Goal: Navigation & Orientation: Find specific page/section

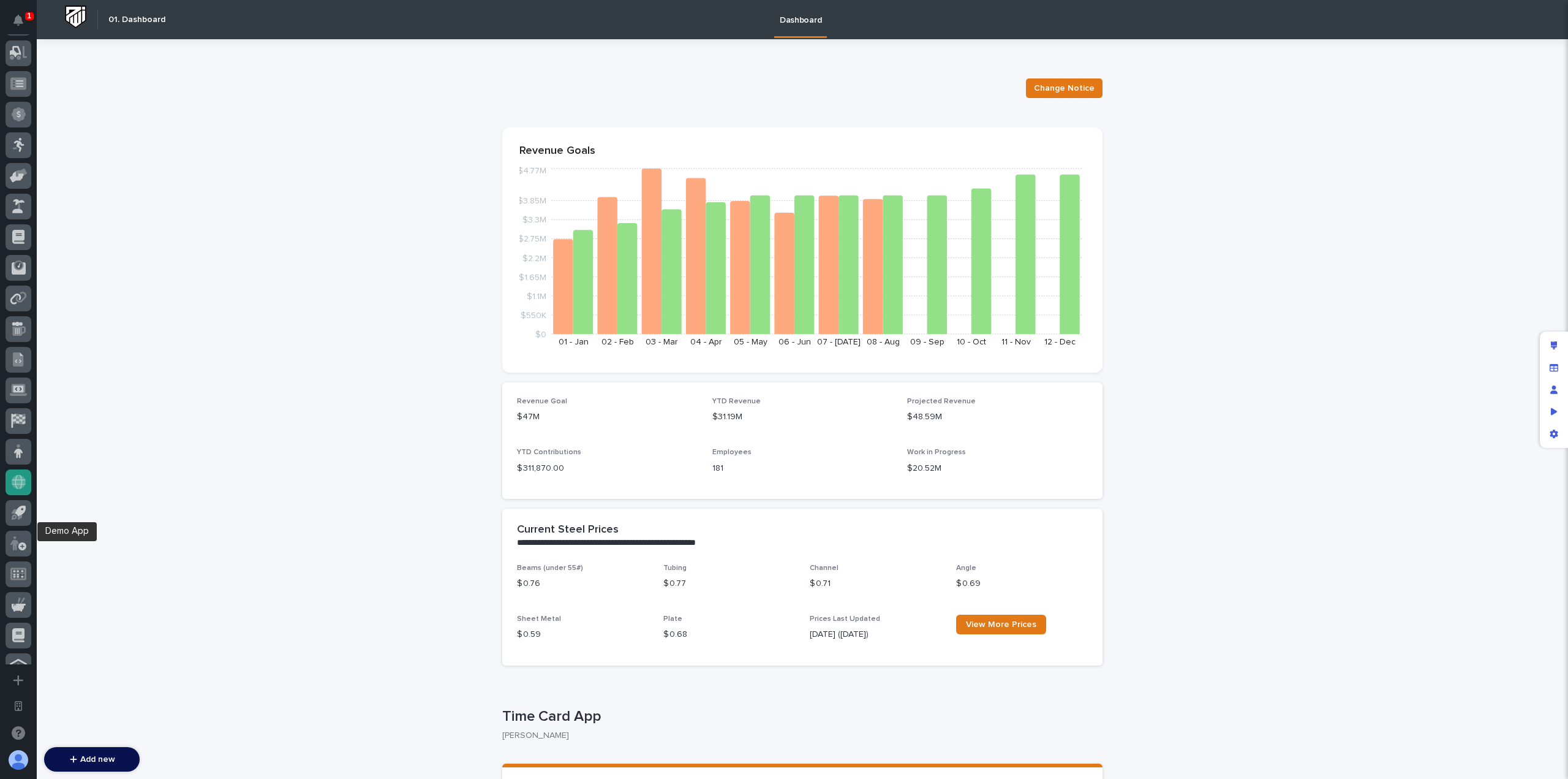
scroll to position [442, 0]
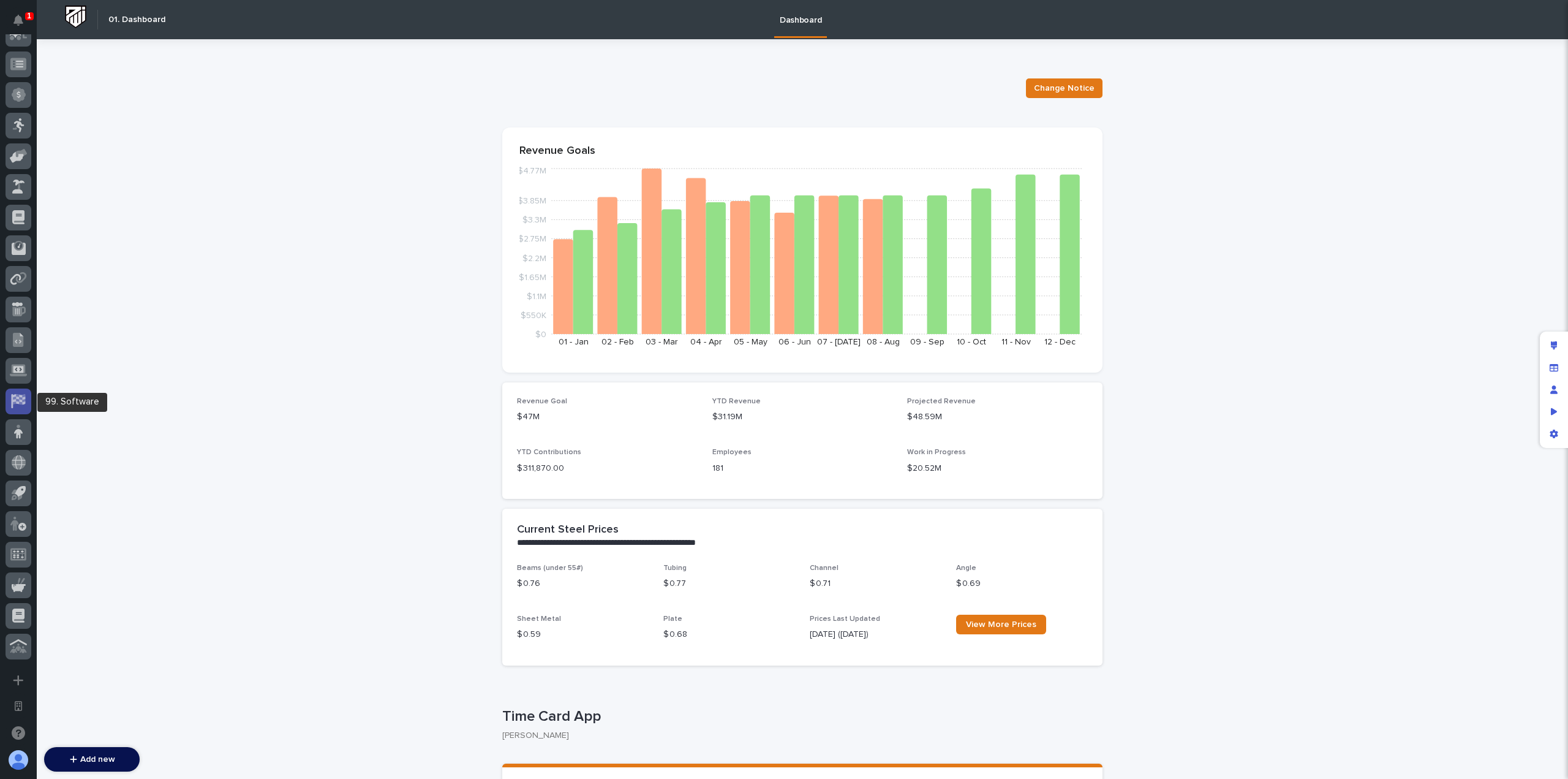
click at [21, 410] on div at bounding box center [19, 402] width 26 height 26
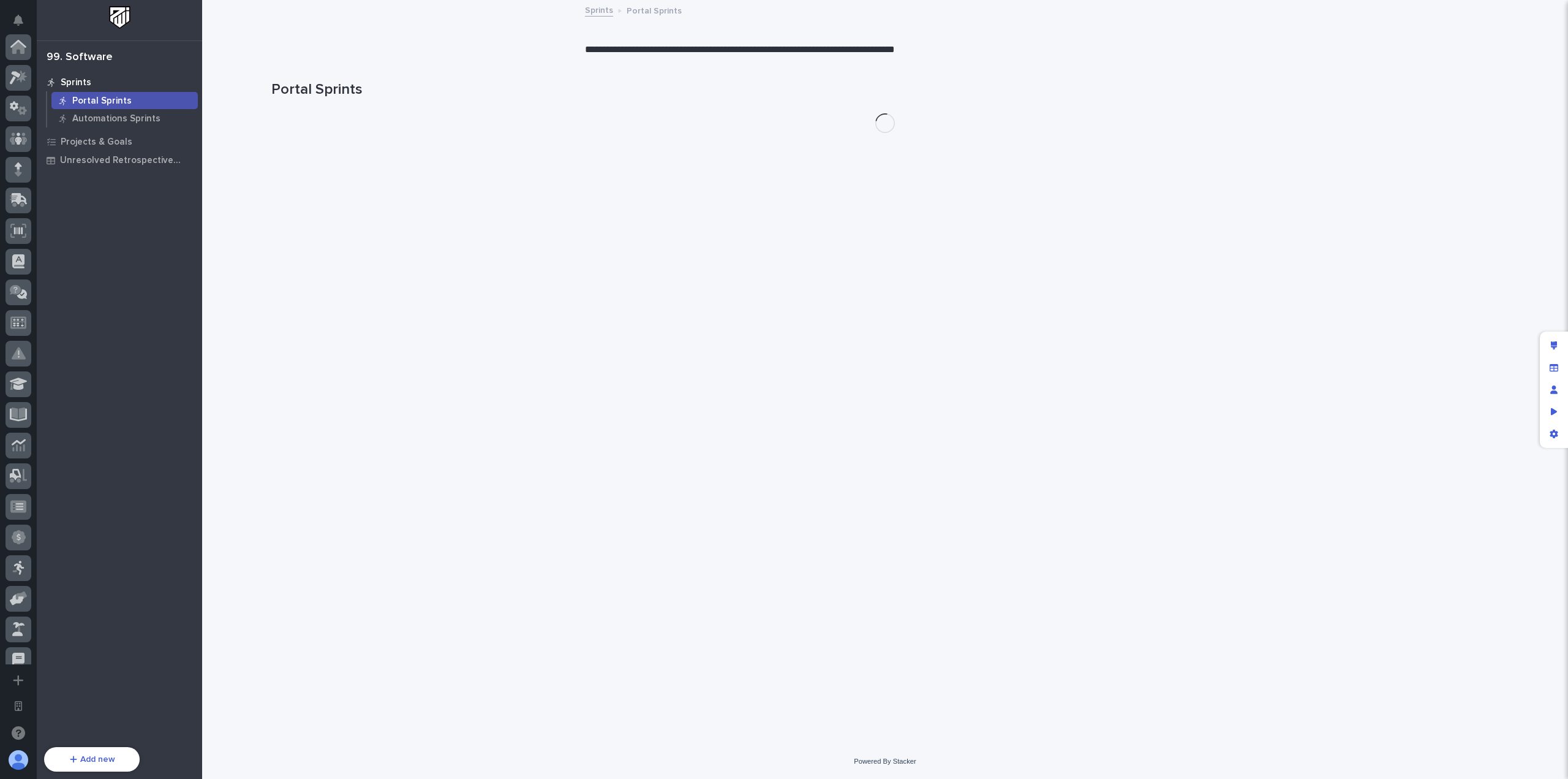
scroll to position [442, 0]
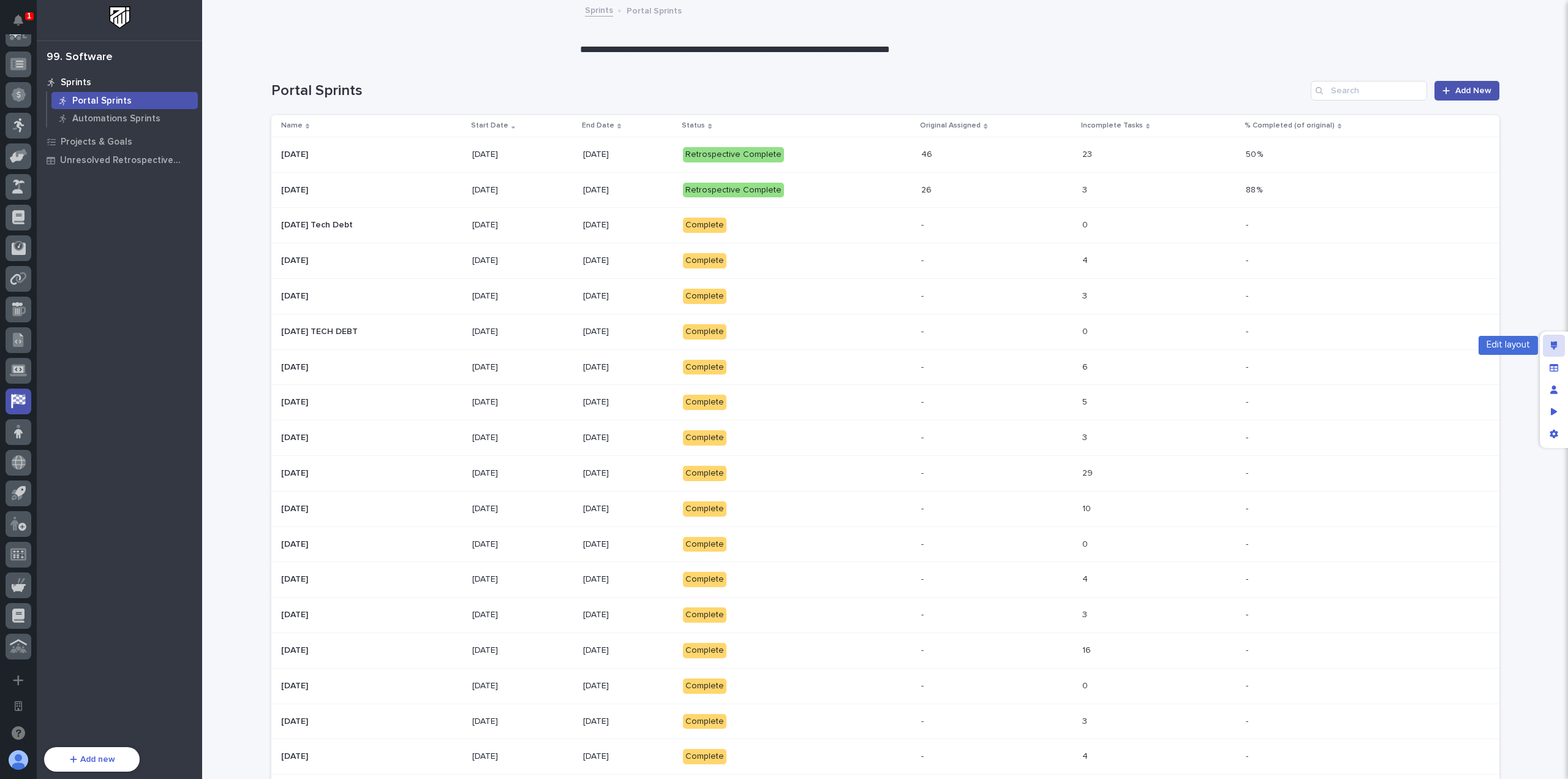
click at [1553, 342] on icon "Edit layout" at bounding box center [1553, 346] width 7 height 9
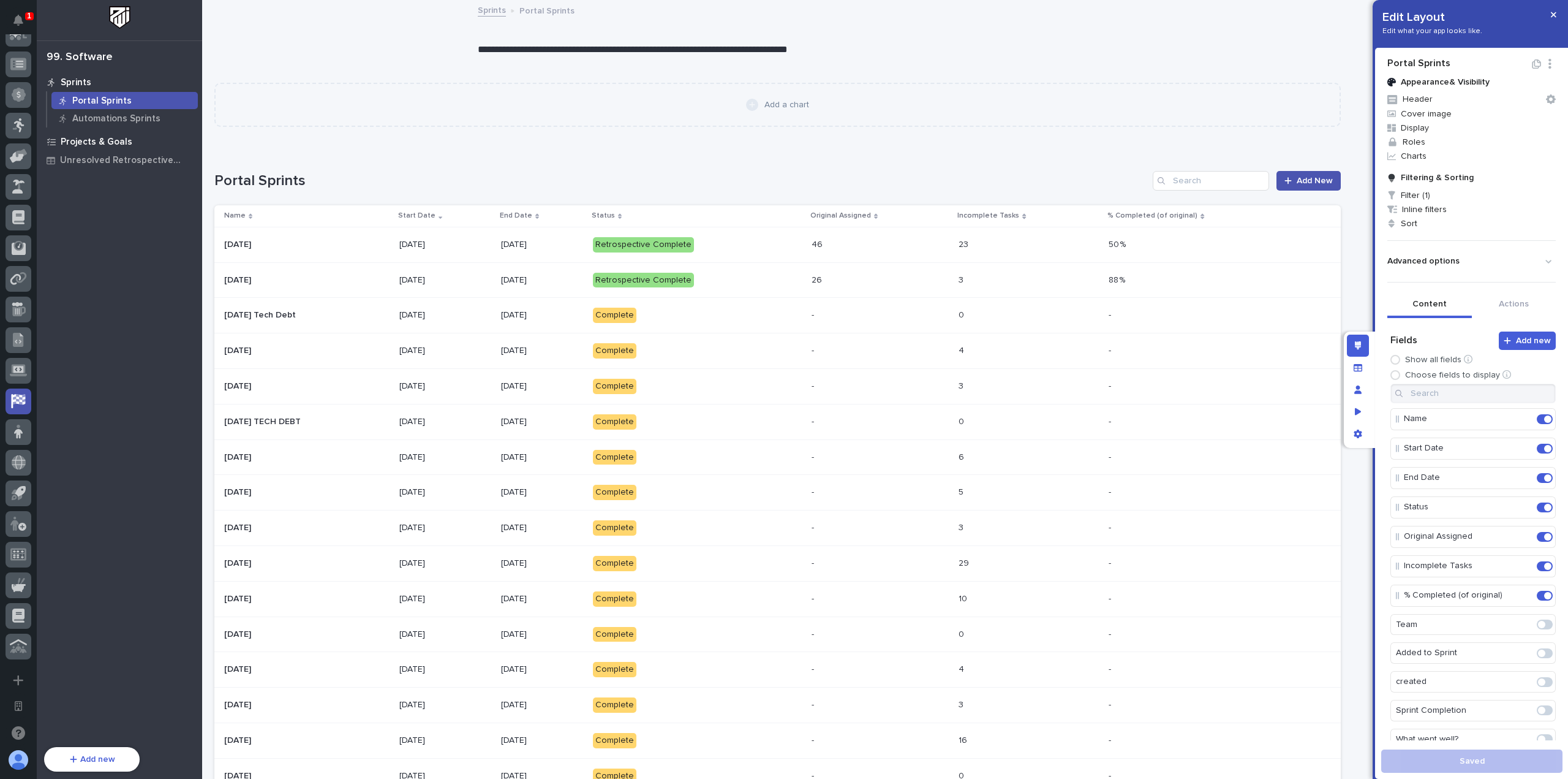
click at [64, 146] on p "Projects & Goals" at bounding box center [97, 142] width 72 height 11
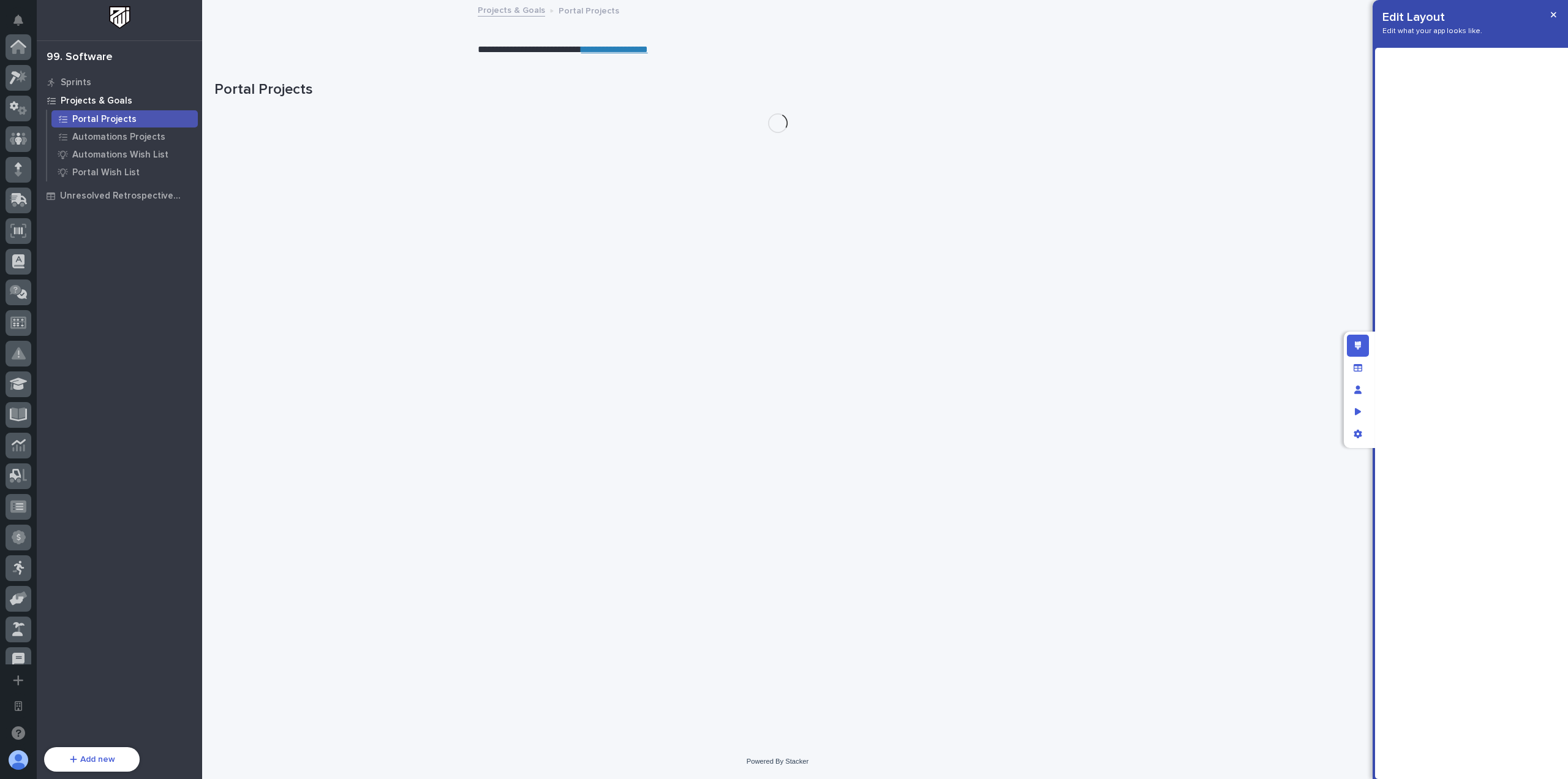
scroll to position [442, 0]
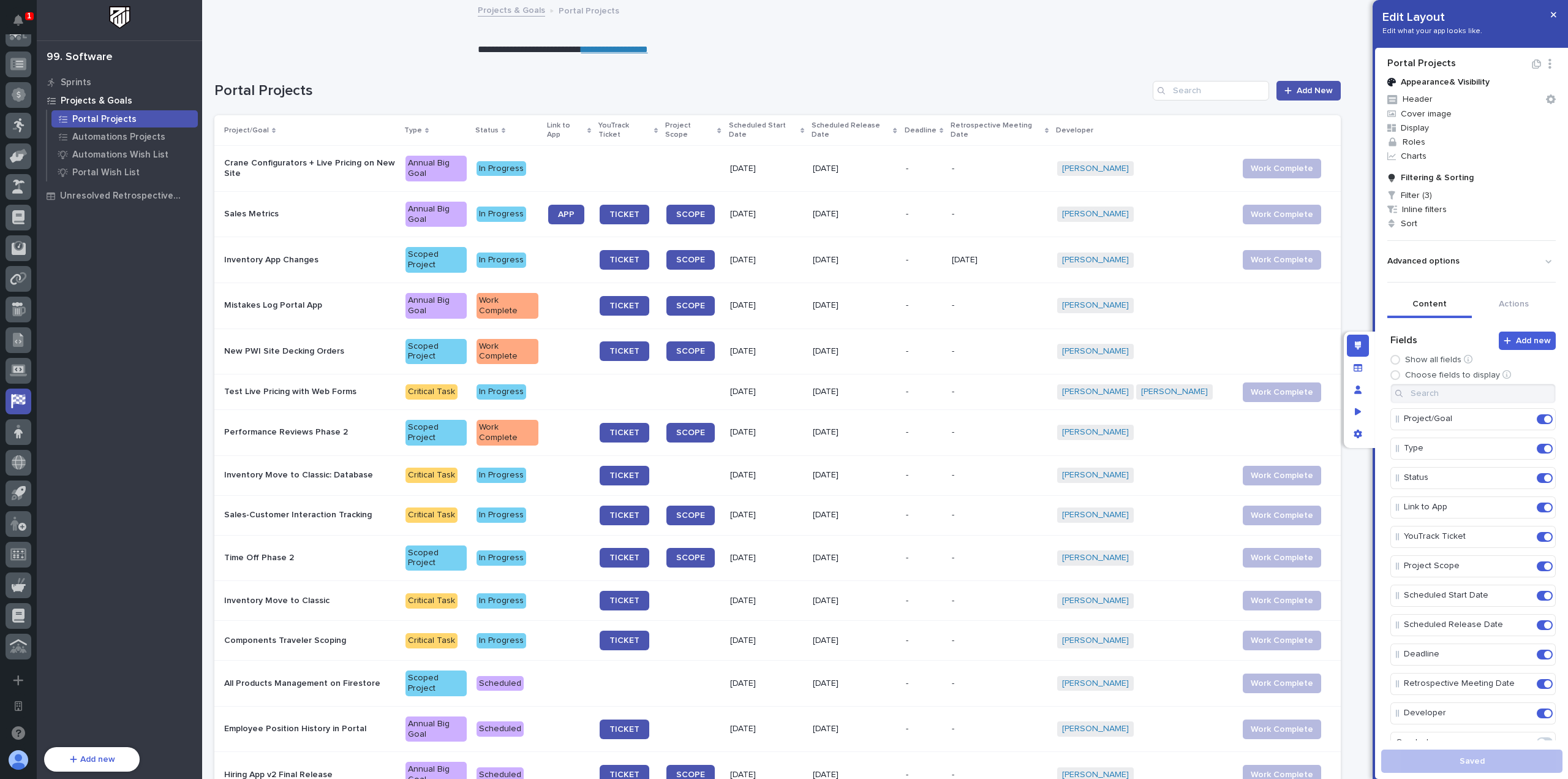
click at [1466, 264] on button "Advanced options" at bounding box center [1470, 261] width 168 height 20
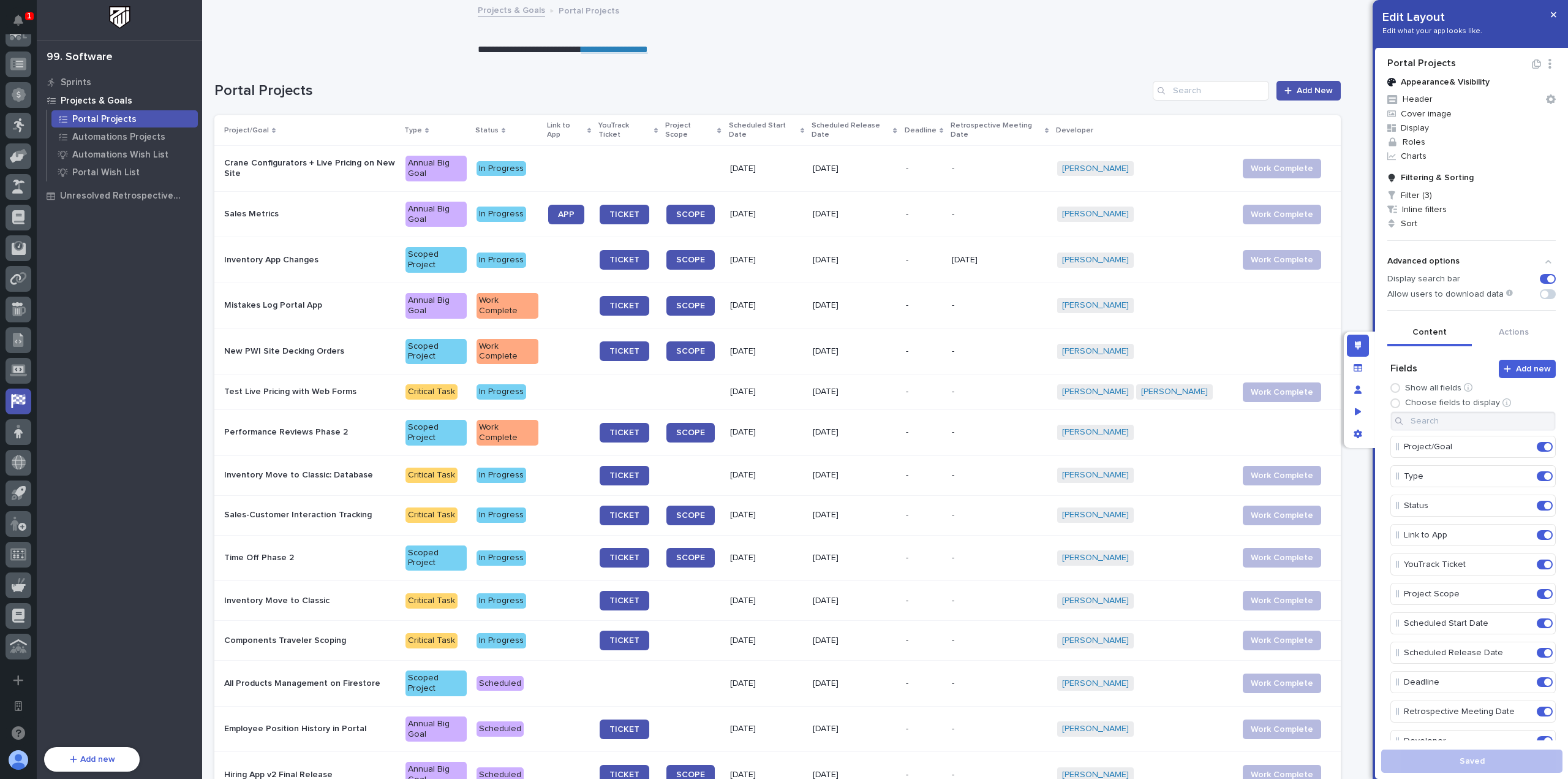
click at [1540, 291] on span at bounding box center [1548, 294] width 16 height 10
click at [1462, 760] on span "Save layout" at bounding box center [1471, 760] width 48 height 9
click at [143, 140] on p "Automations Projects" at bounding box center [119, 137] width 93 height 11
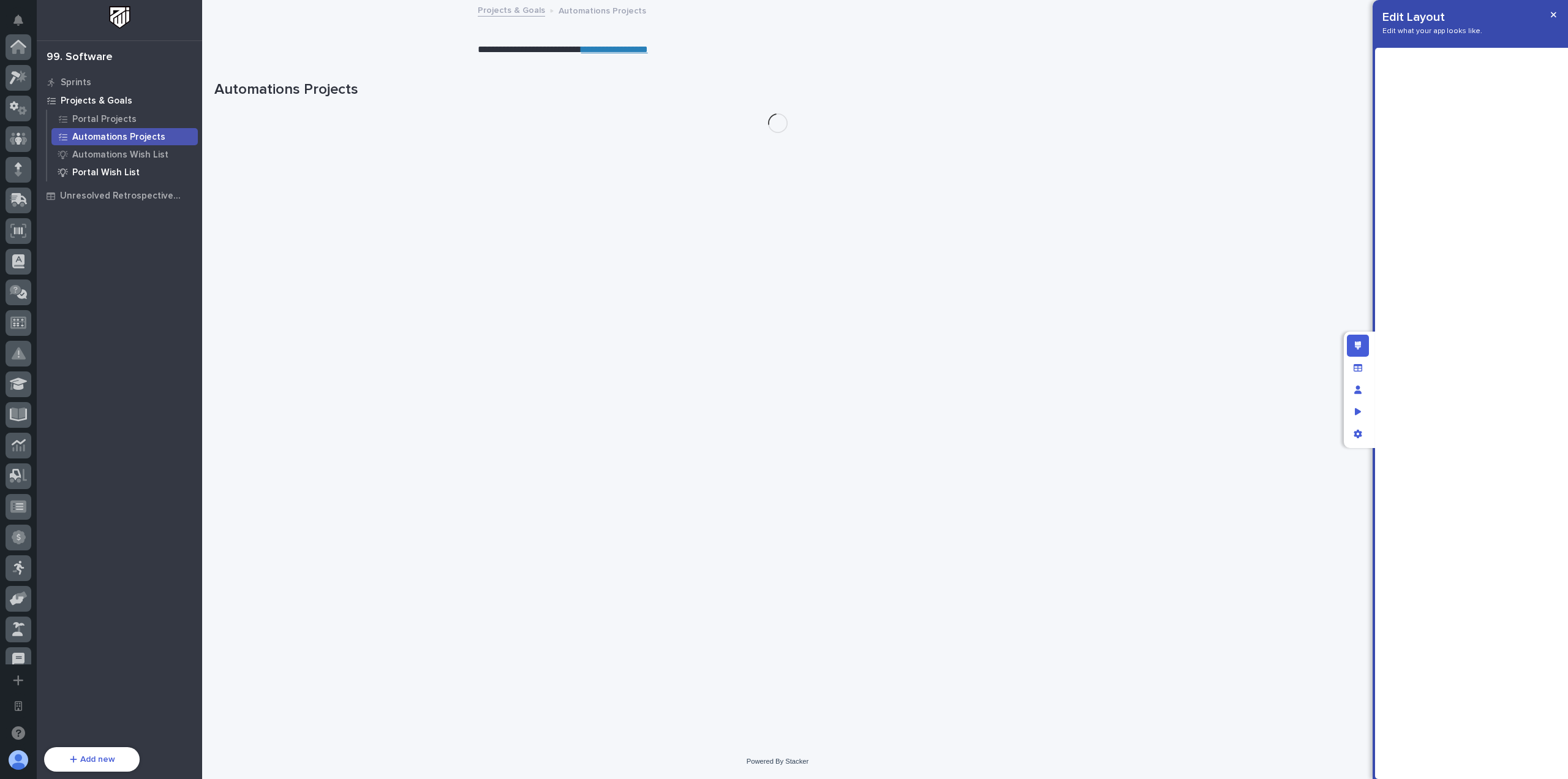
scroll to position [442, 0]
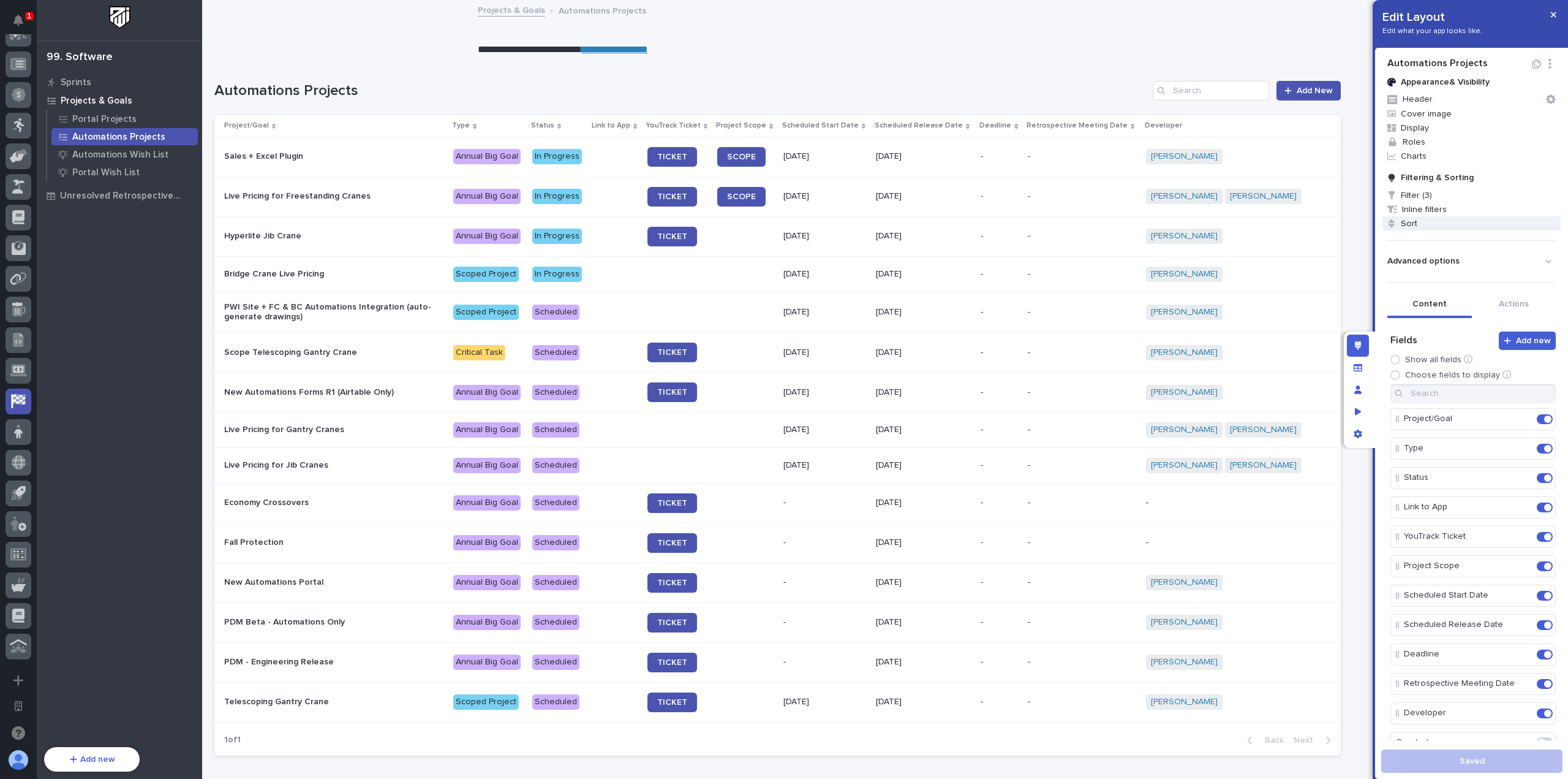
click at [1453, 221] on span "Sort" at bounding box center [1470, 223] width 178 height 14
click at [1474, 224] on div at bounding box center [784, 390] width 1568 height 779
click at [1498, 271] on button "Advanced options" at bounding box center [1470, 261] width 168 height 20
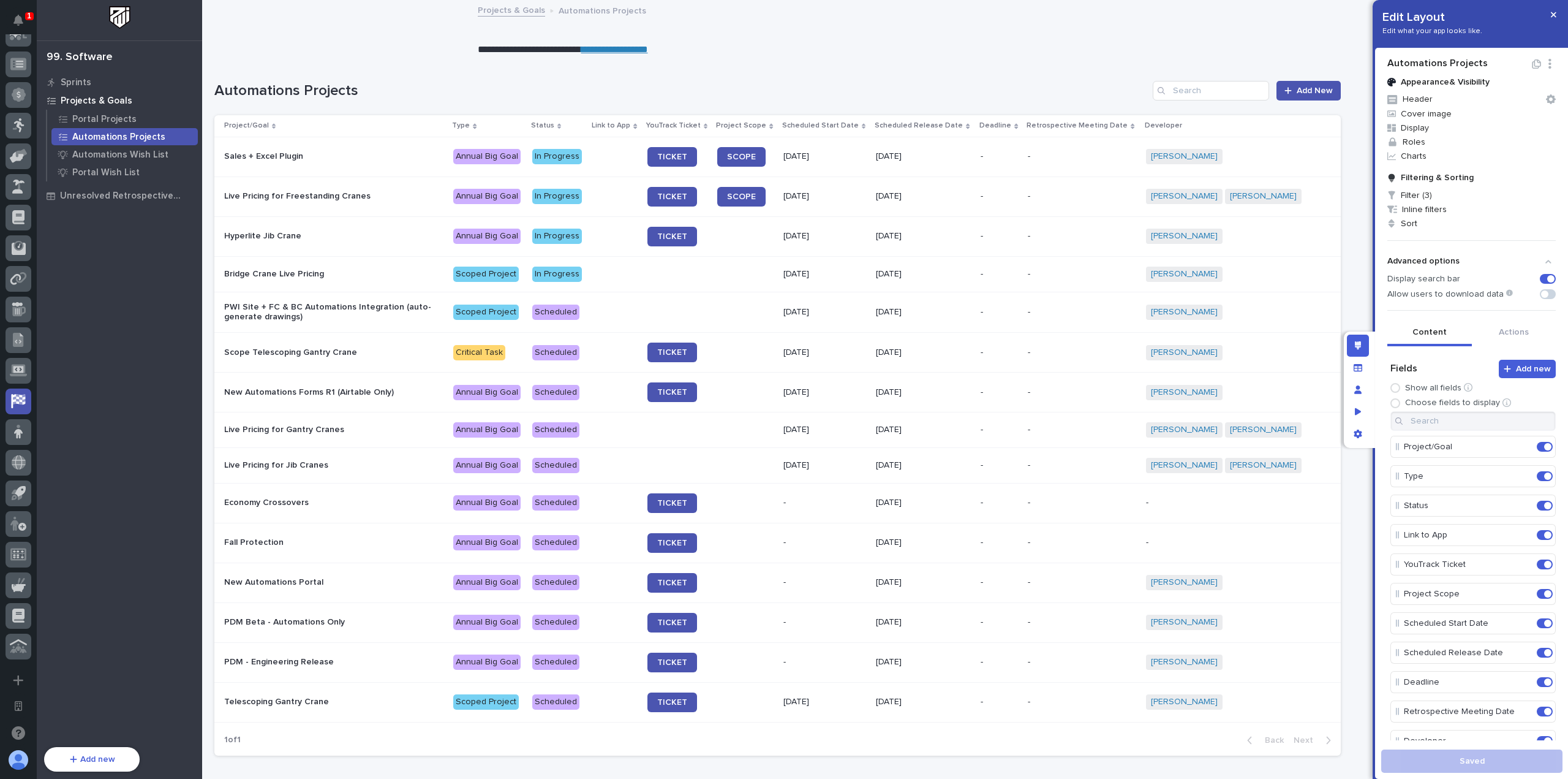
click at [1540, 294] on span at bounding box center [1548, 294] width 16 height 10
click at [1488, 759] on span "Save layout" at bounding box center [1471, 760] width 48 height 9
click at [158, 156] on p "Automations Wish List" at bounding box center [120, 155] width 96 height 11
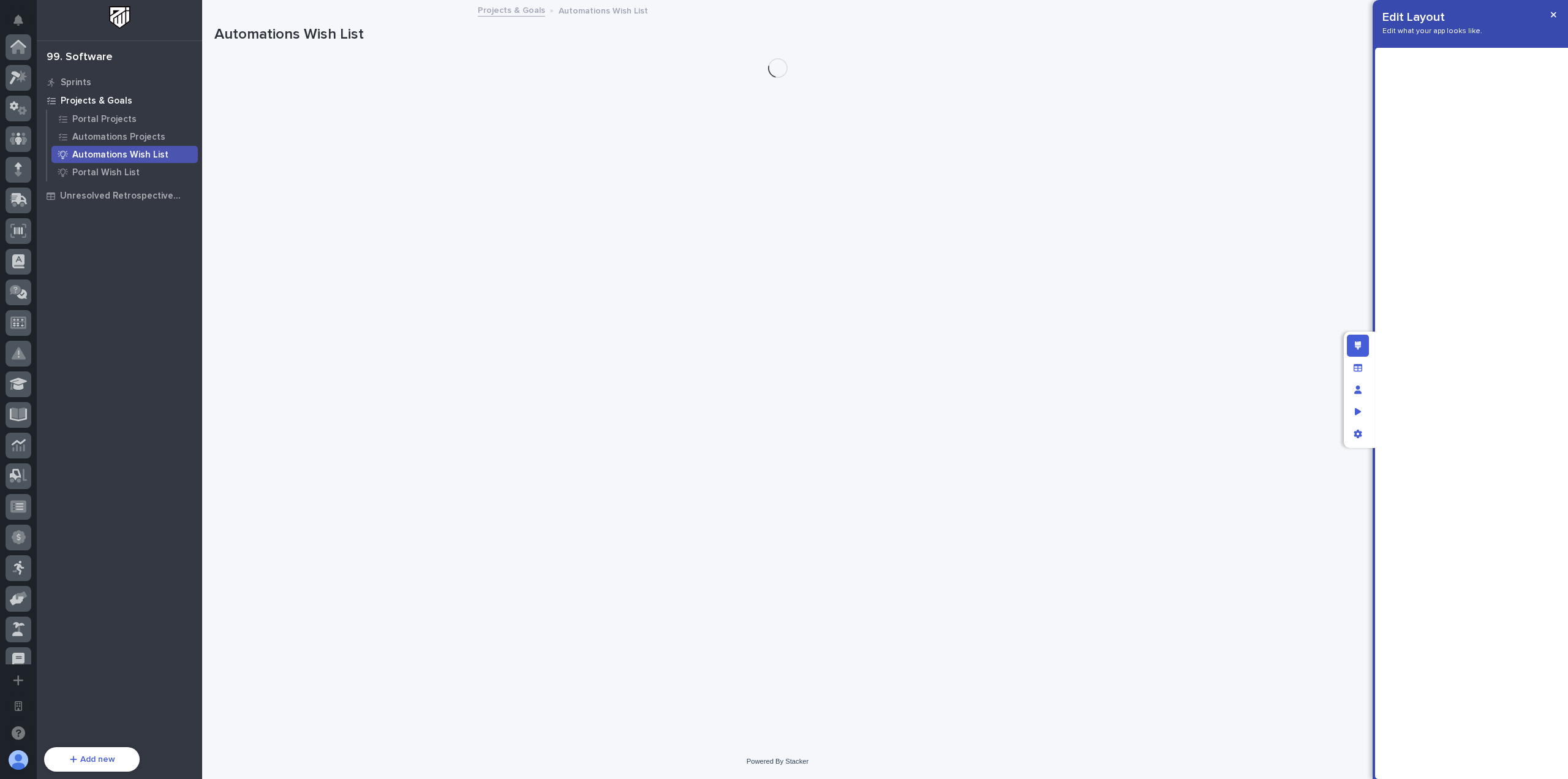
scroll to position [442, 0]
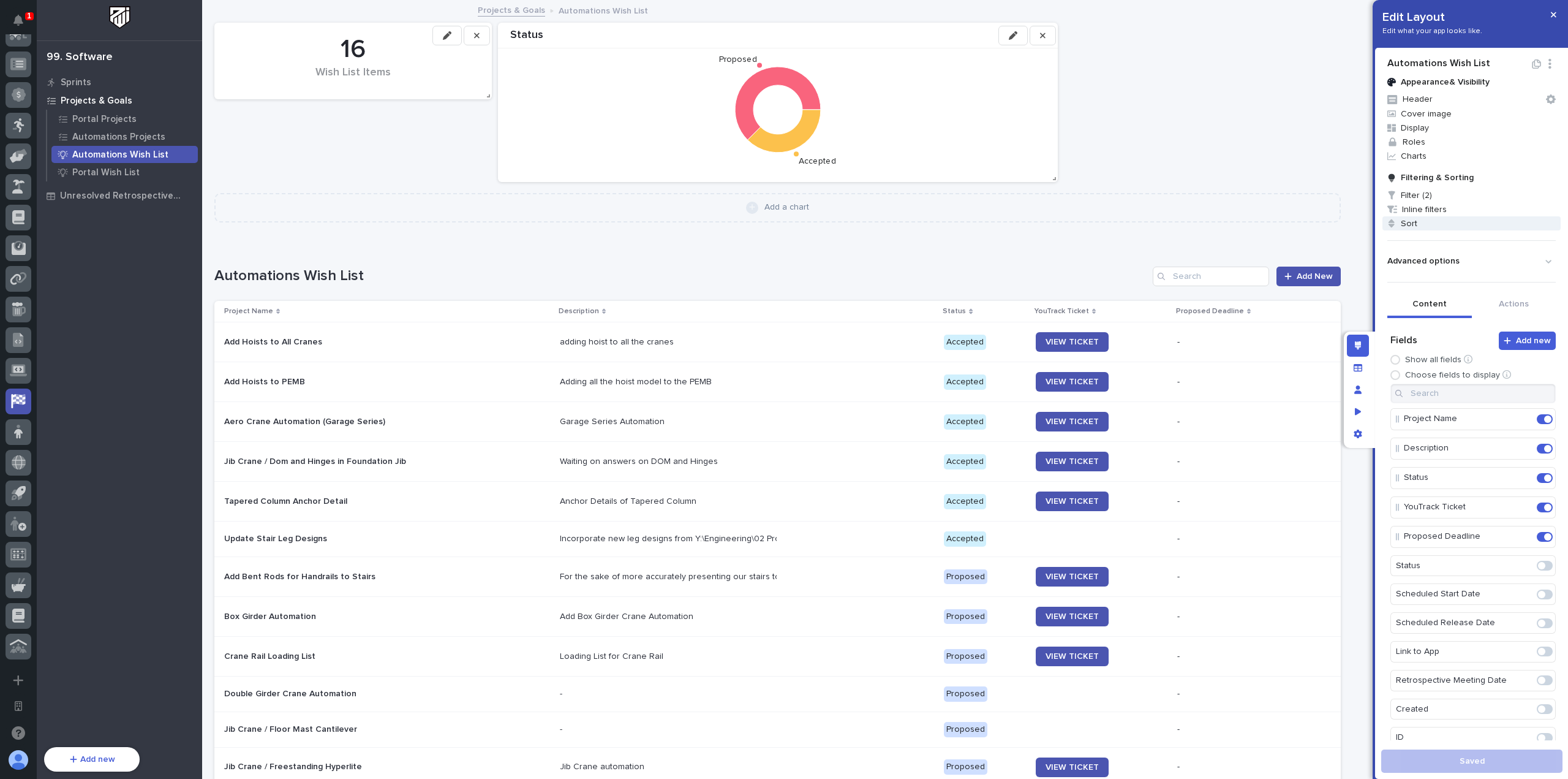
click at [1445, 220] on span "Sort" at bounding box center [1470, 223] width 178 height 14
click at [1452, 211] on div at bounding box center [784, 390] width 1568 height 779
click at [1469, 251] on button "Advanced options" at bounding box center [1470, 261] width 168 height 20
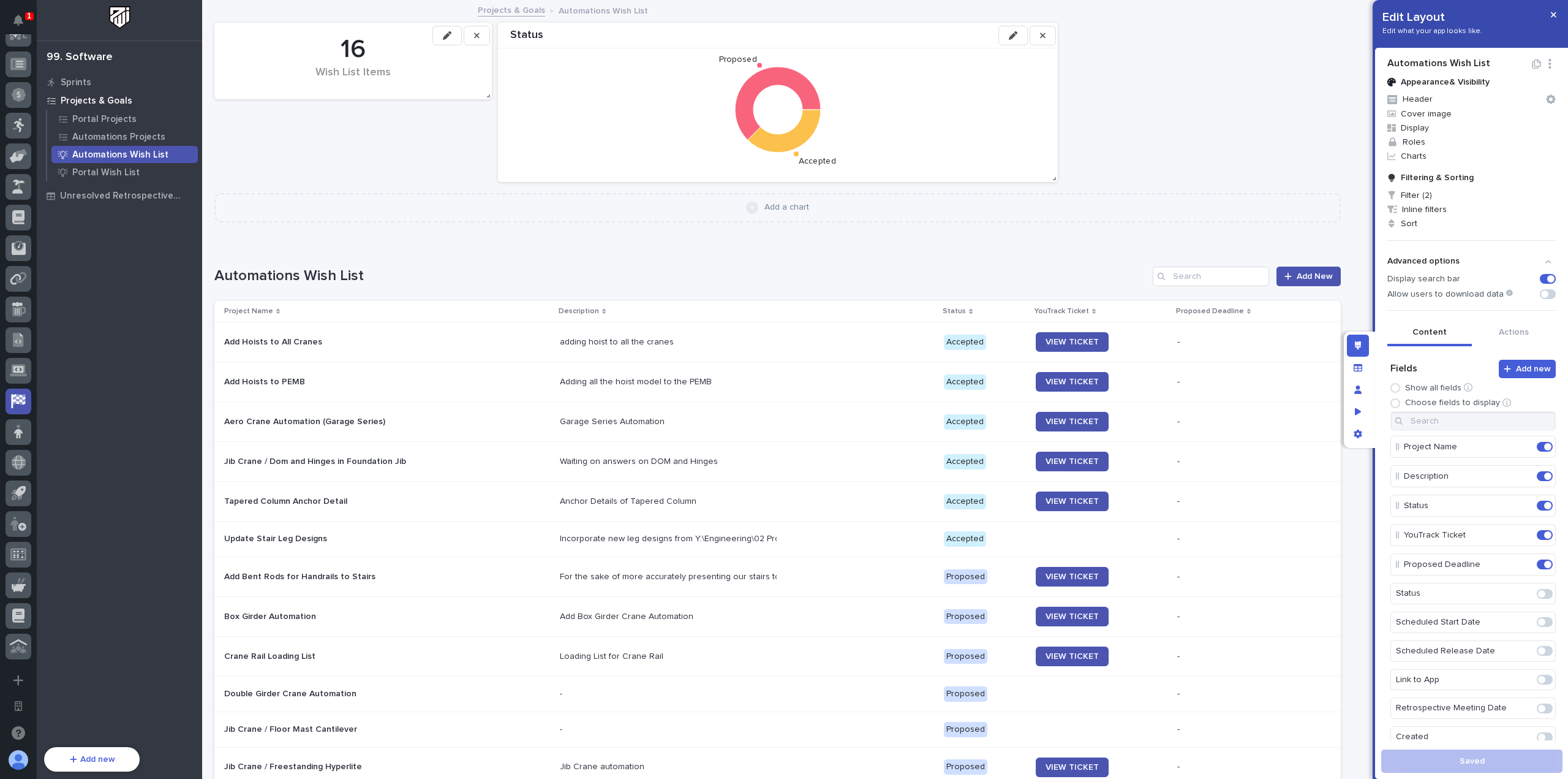
click at [1540, 297] on span at bounding box center [1548, 294] width 16 height 10
click at [1523, 766] on button "Save layout" at bounding box center [1471, 760] width 181 height 24
click at [122, 170] on p "Portal Wish List" at bounding box center [106, 173] width 67 height 11
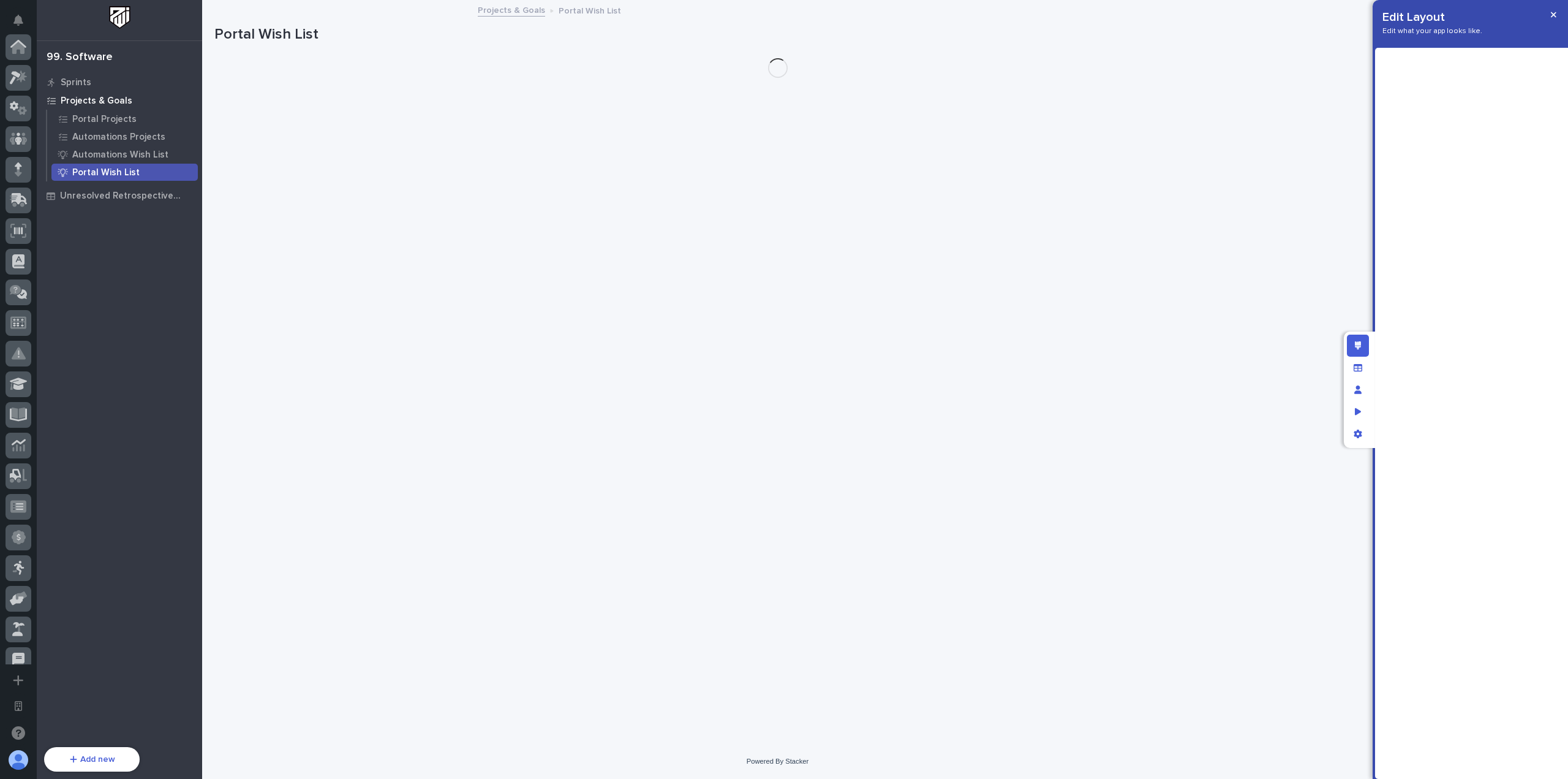
scroll to position [442, 0]
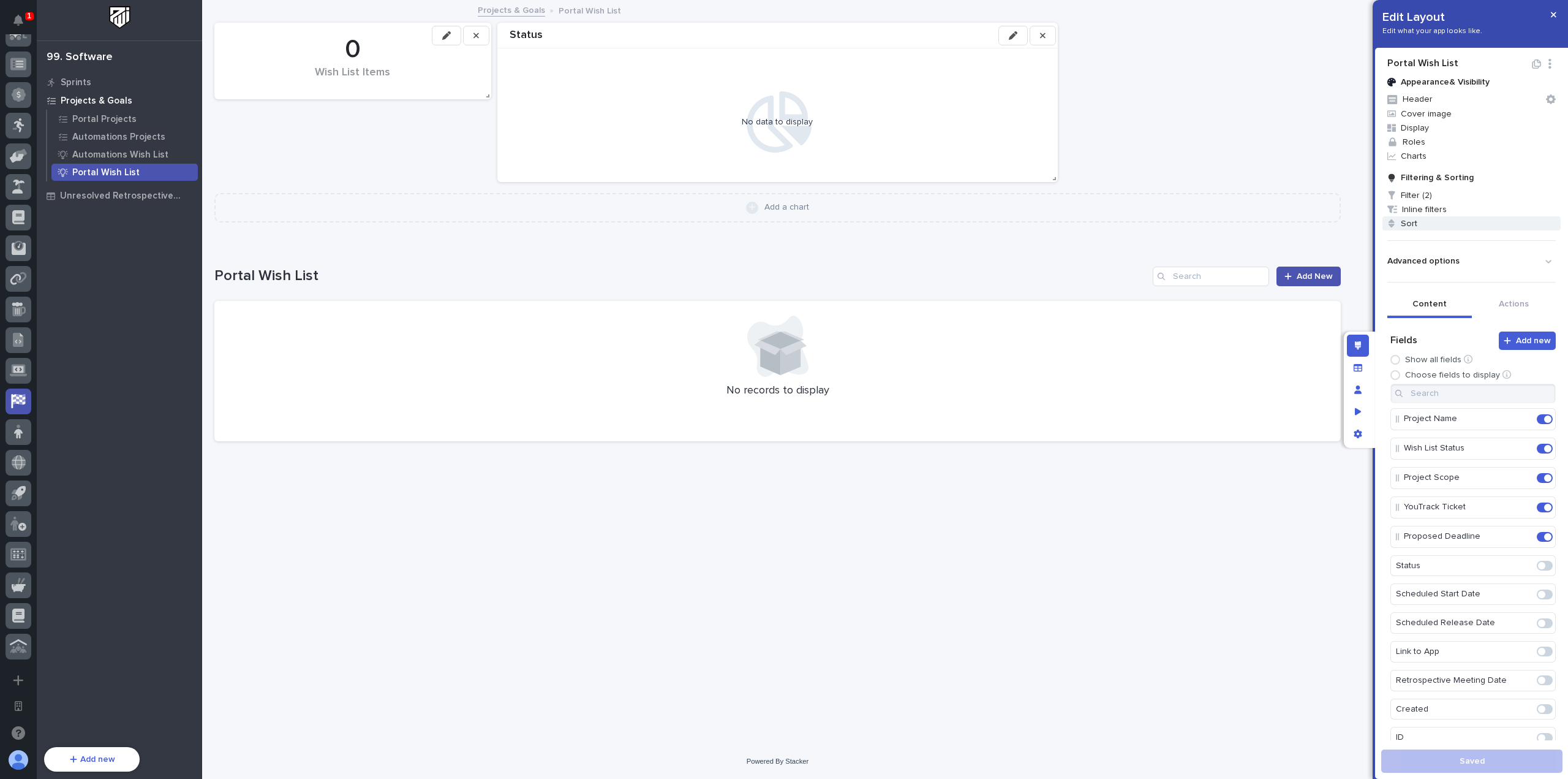
click at [1449, 225] on span "Sort" at bounding box center [1470, 223] width 178 height 14
click at [1509, 209] on div at bounding box center [784, 390] width 1568 height 779
click at [1514, 256] on button "Advanced options" at bounding box center [1470, 261] width 168 height 20
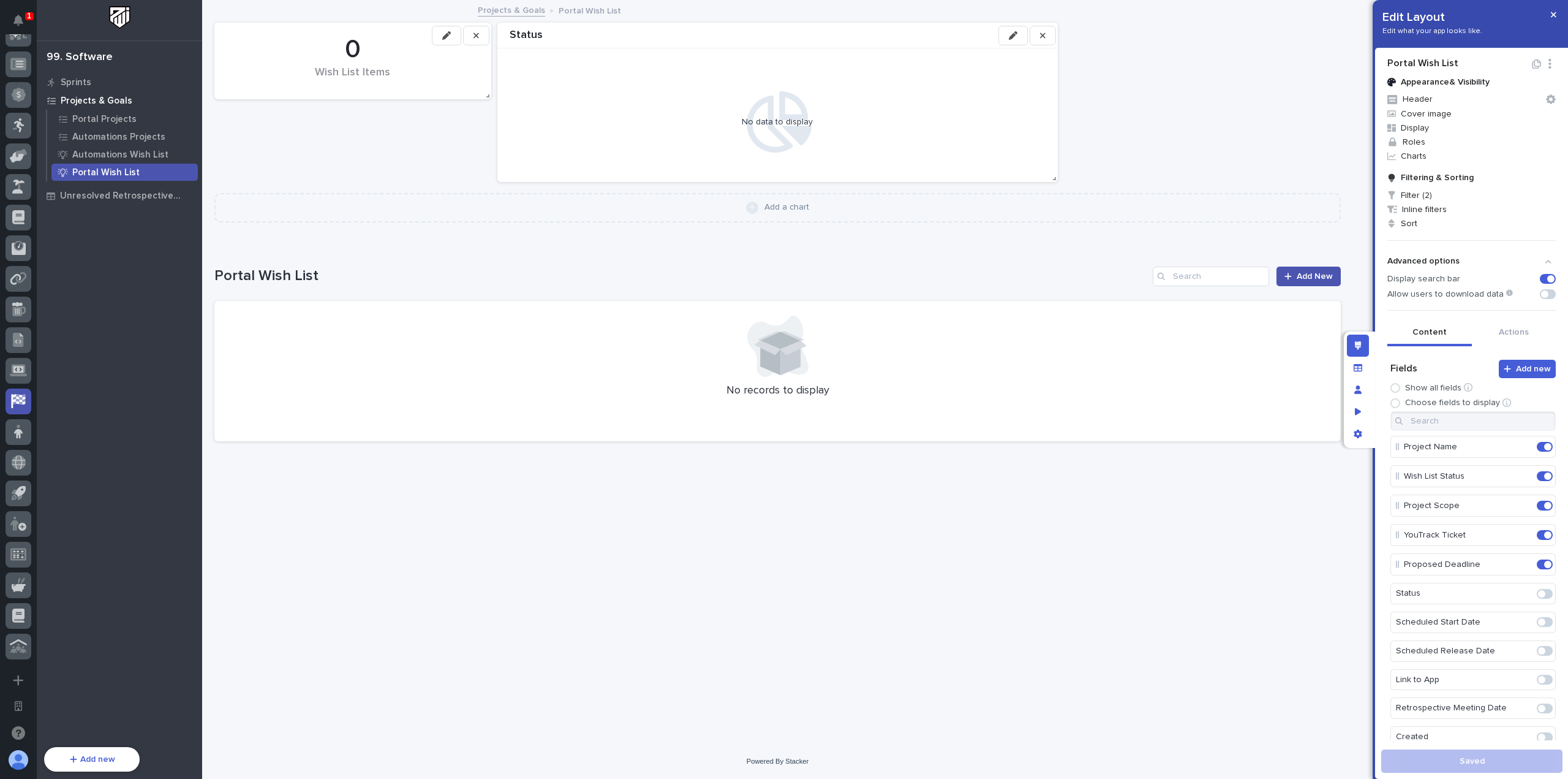
click at [1540, 293] on span at bounding box center [1544, 294] width 7 height 7
click at [1495, 746] on div "Portal Wish List Appearance & Visibility Header Cover image Display Roles Chart…" at bounding box center [1471, 413] width 193 height 731
click at [1496, 759] on button "Save layout" at bounding box center [1471, 760] width 181 height 24
click at [1553, 15] on icon "button" at bounding box center [1553, 15] width 6 height 6
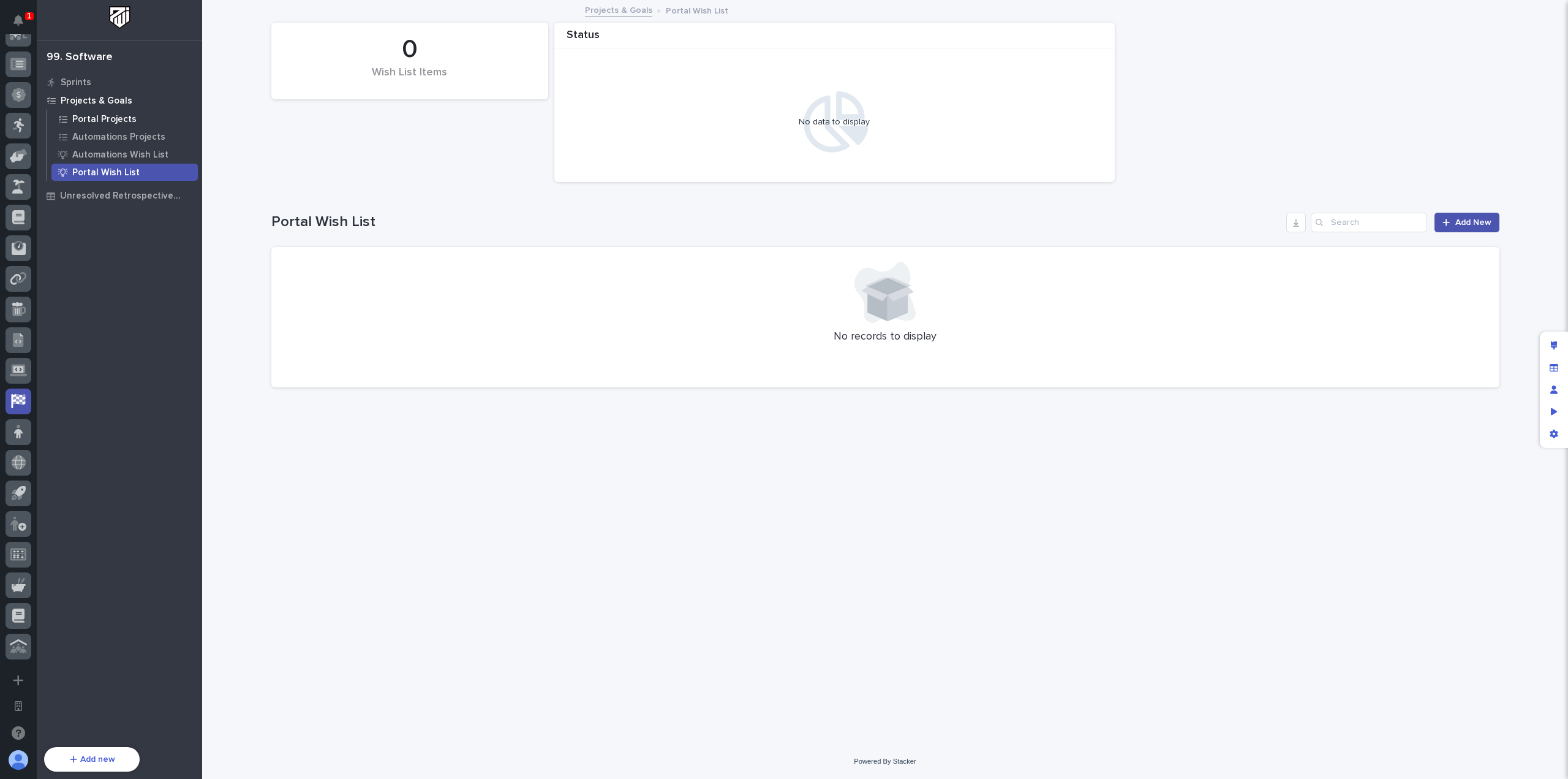
click at [150, 111] on div "Portal Projects" at bounding box center [124, 119] width 146 height 17
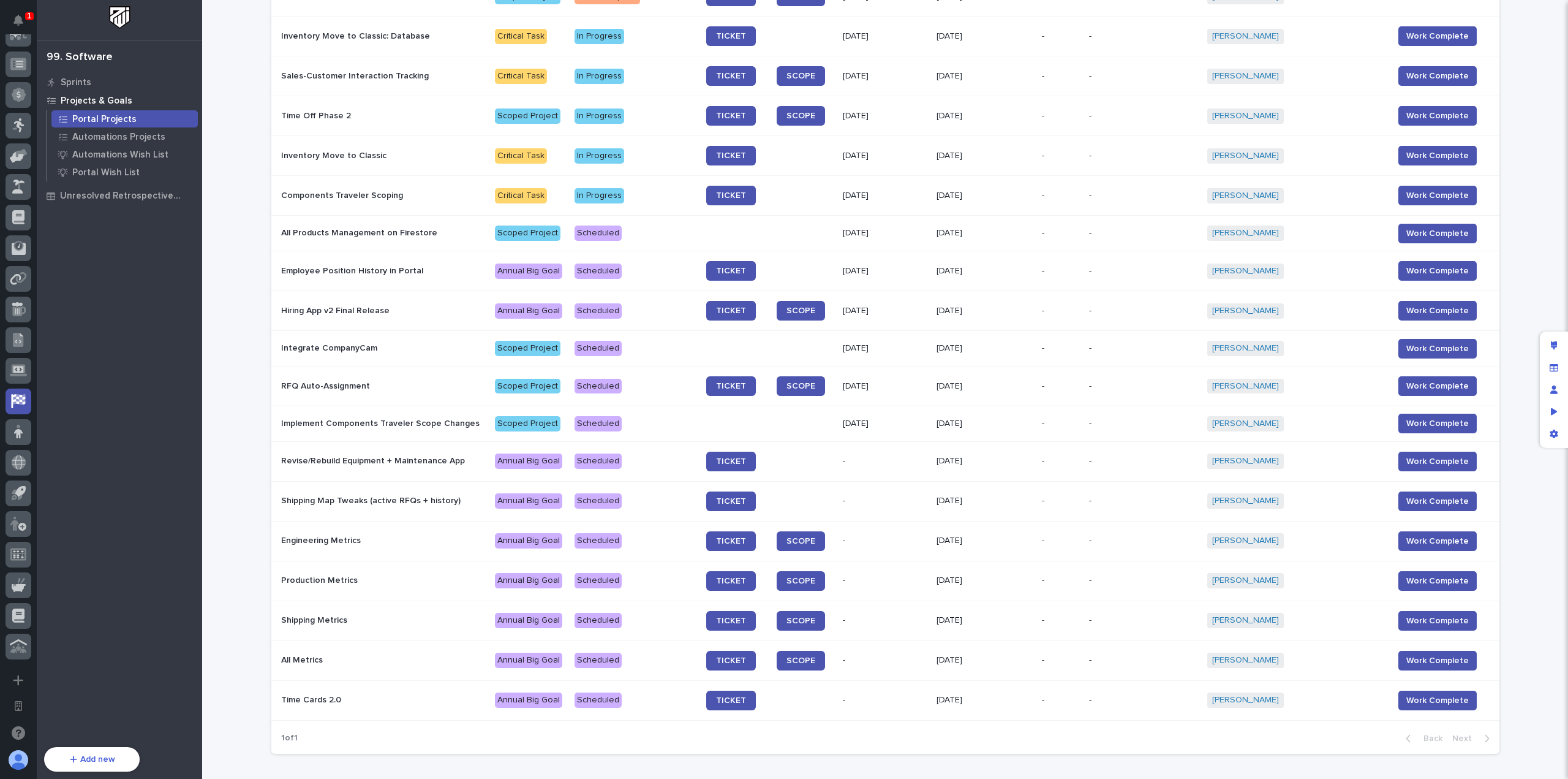
scroll to position [465, 0]
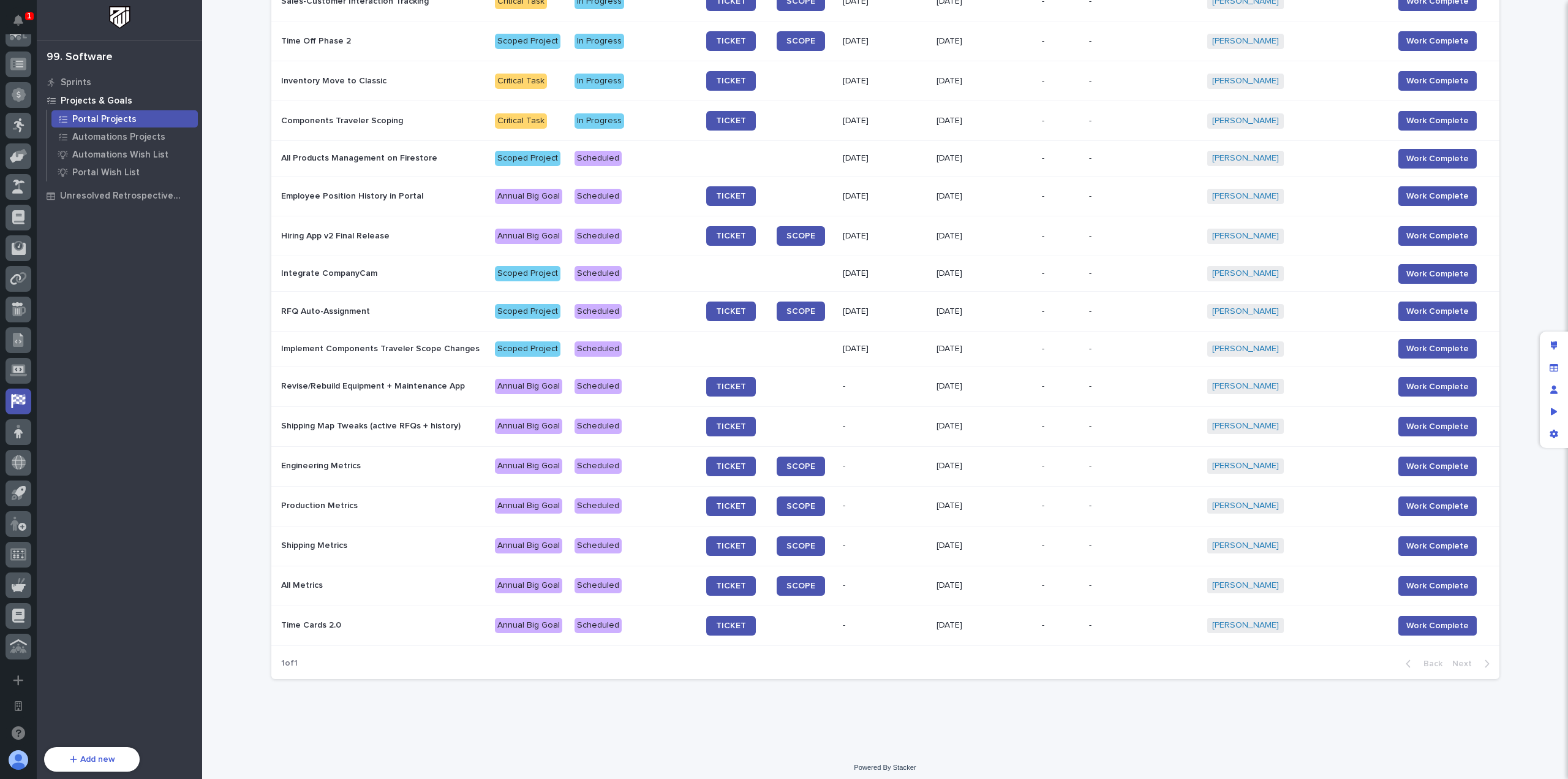
click at [250, 598] on div "Loading... Saving… Loading... Saving… Portal Projects Add New Project/Goal Type…" at bounding box center [885, 171] width 1366 height 1158
click at [227, 492] on div "Loading... Saving… Loading... Saving… Portal Projects Add New Project/Goal Type…" at bounding box center [885, 171] width 1366 height 1158
click at [363, 384] on p "Revise/Rebuild Equipment + Maintenance App" at bounding box center [384, 386] width 205 height 11
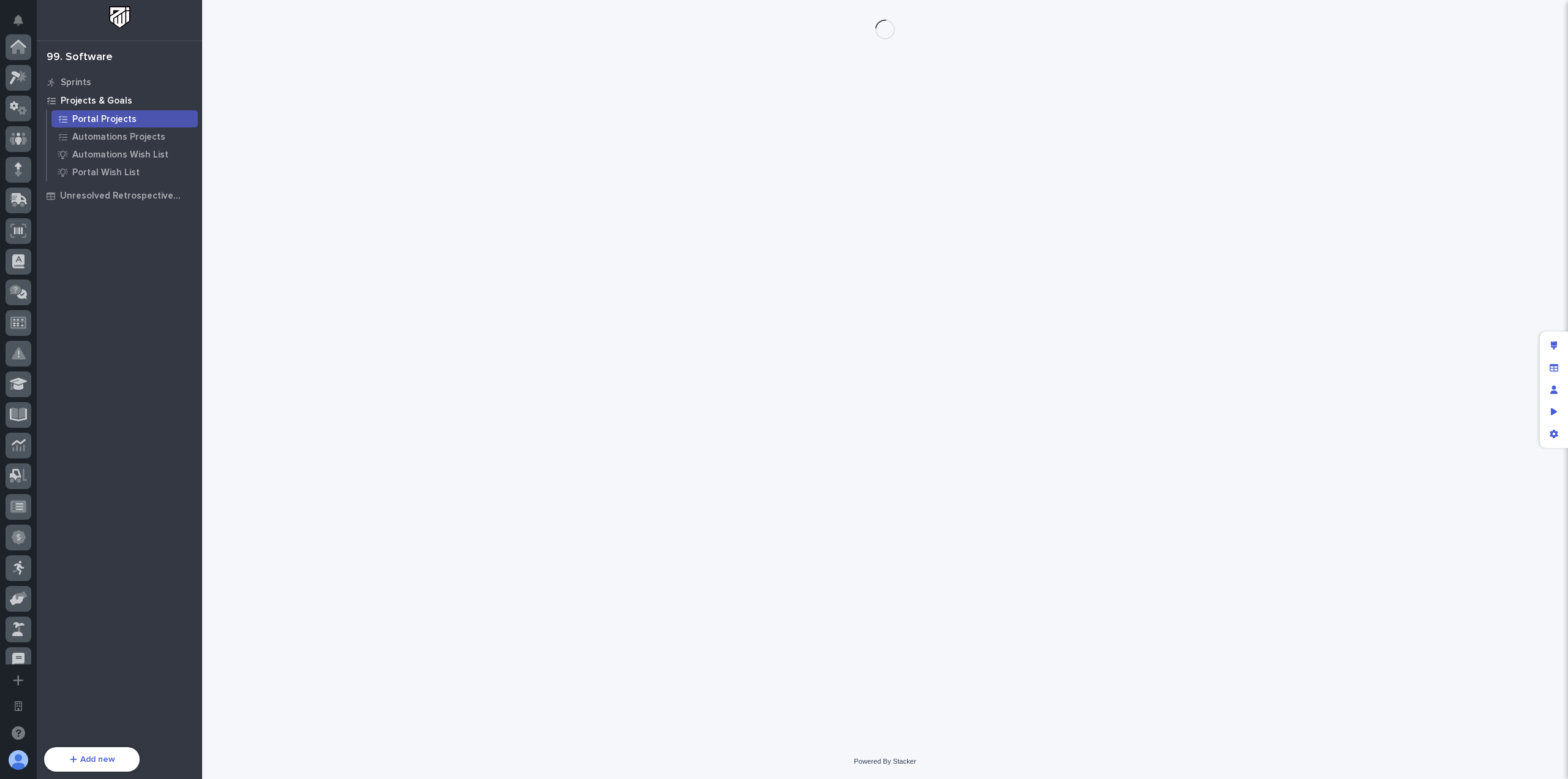
scroll to position [442, 0]
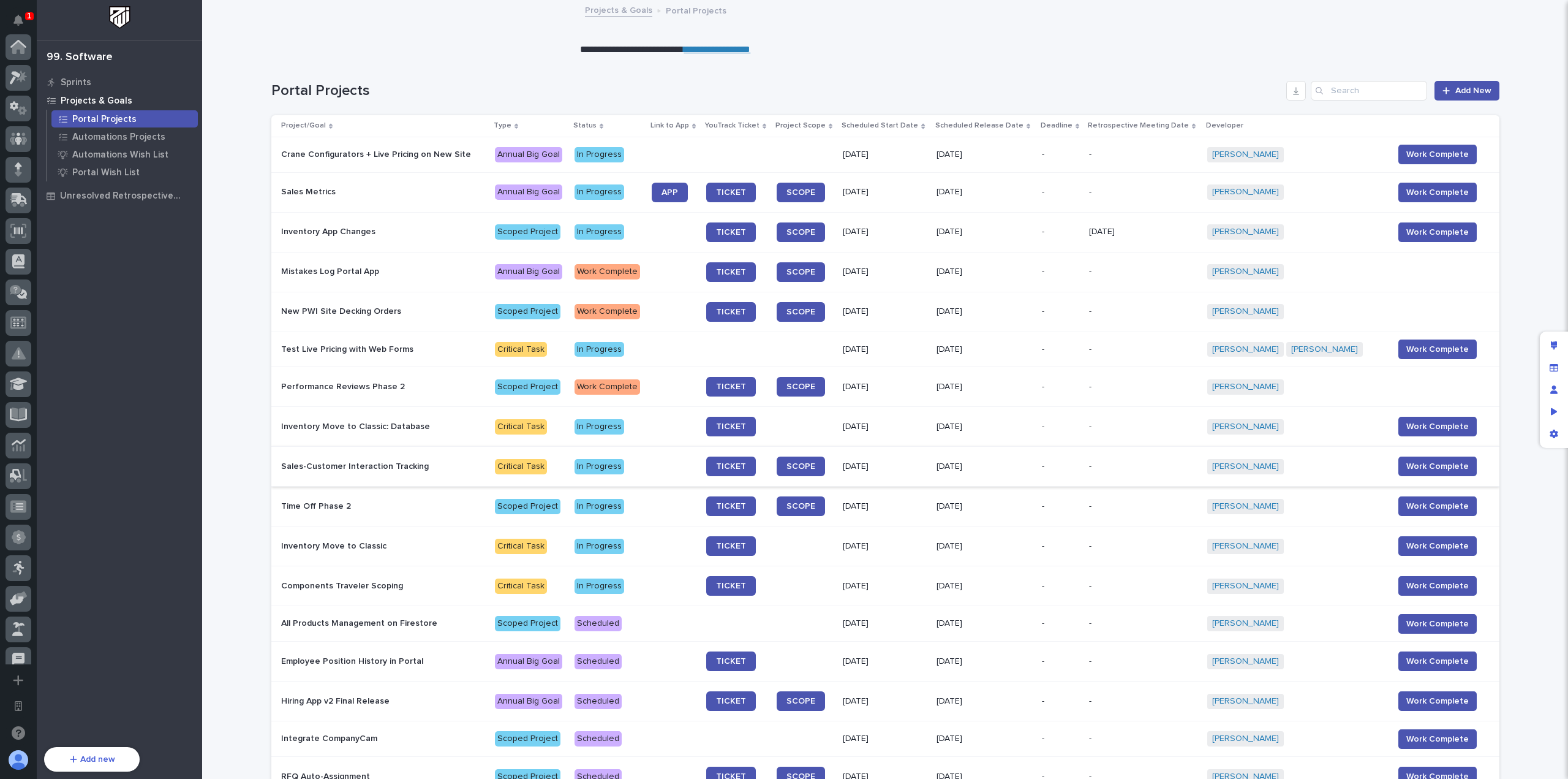
scroll to position [442, 0]
click at [265, 442] on div "Loading... Saving… Loading... Saving… Portal Projects Add New Project/Goal Type…" at bounding box center [885, 620] width 1240 height 1127
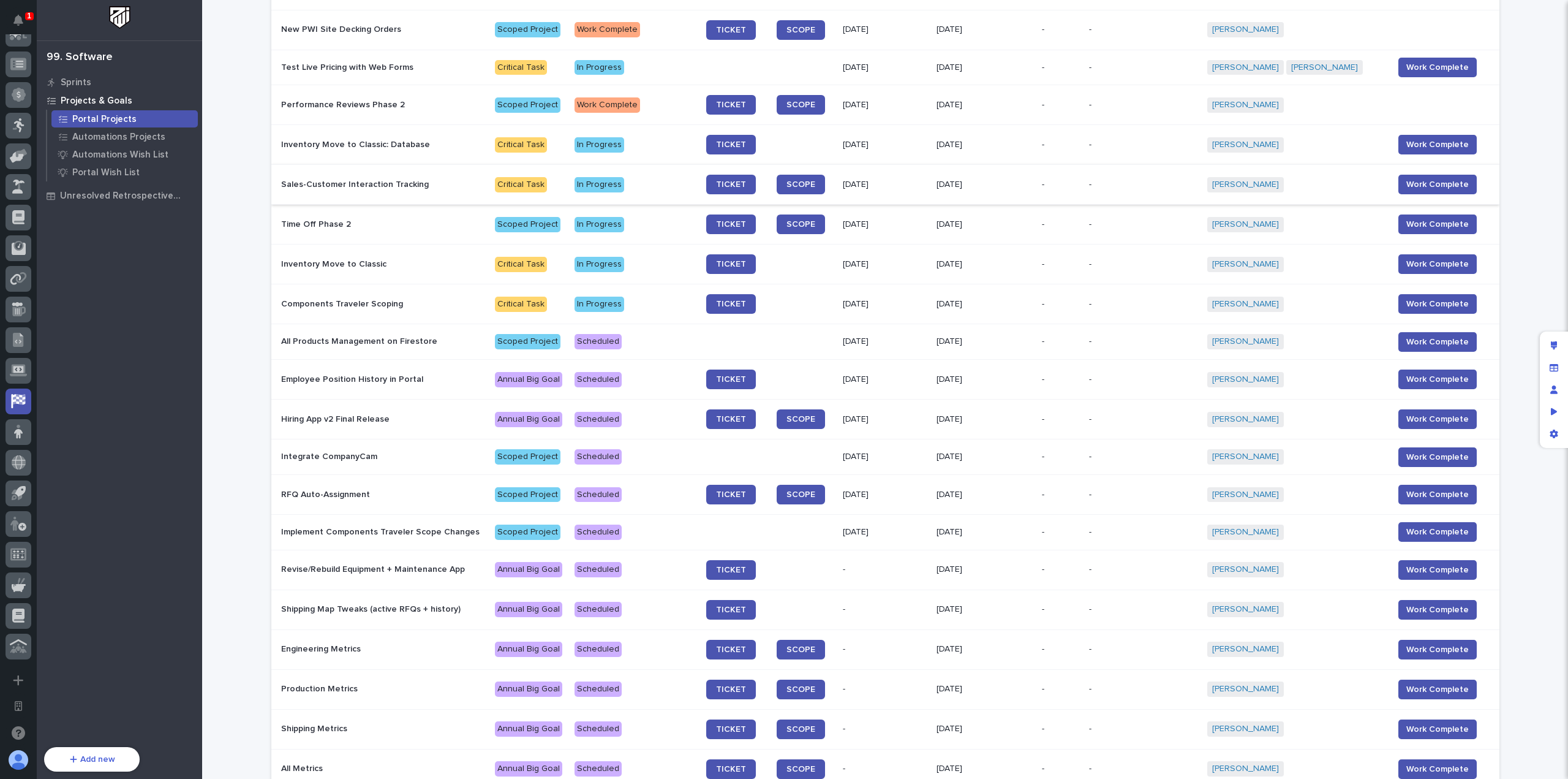
scroll to position [465, 0]
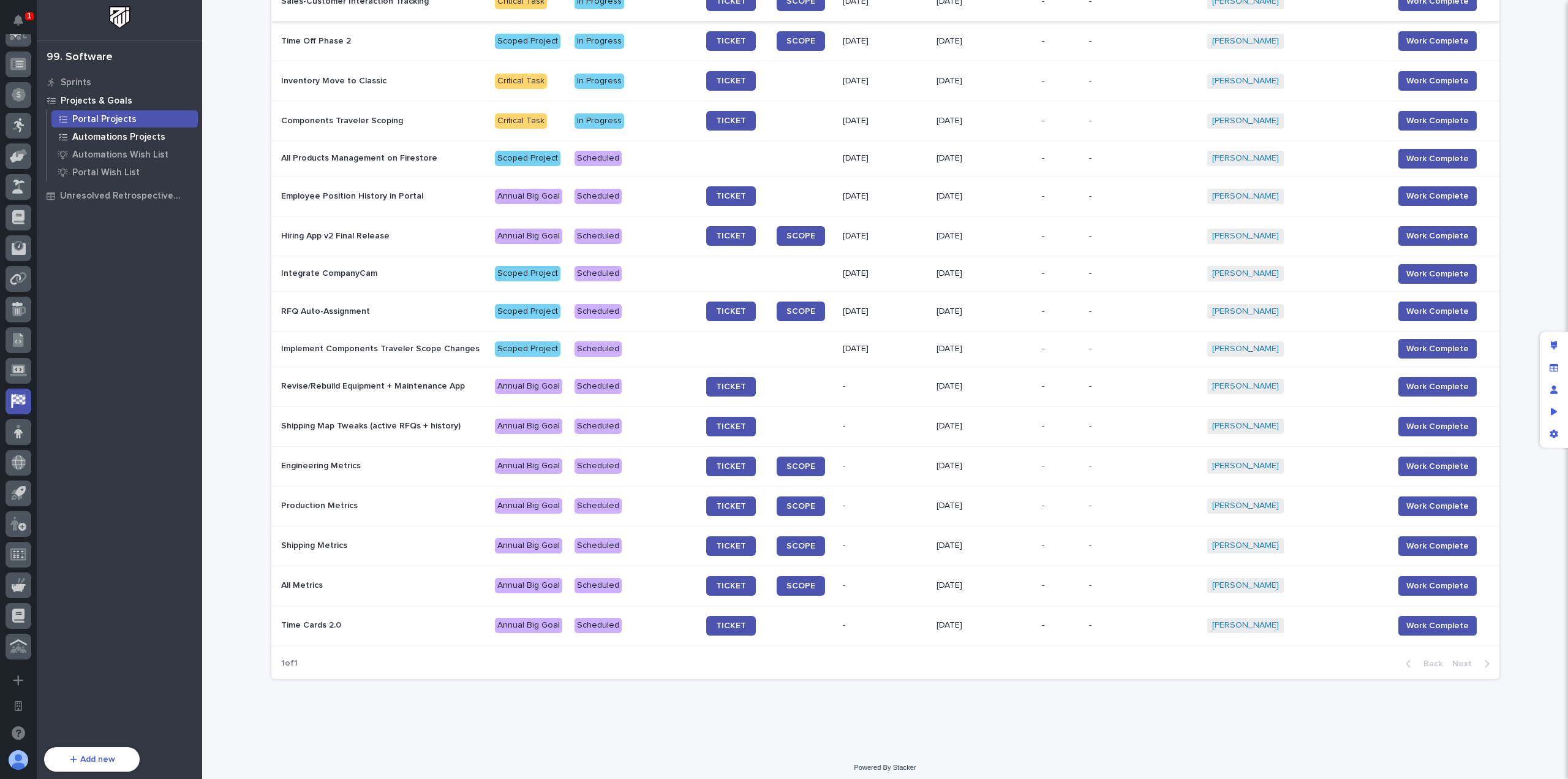
click at [147, 141] on p "Automations Projects" at bounding box center [119, 137] width 93 height 11
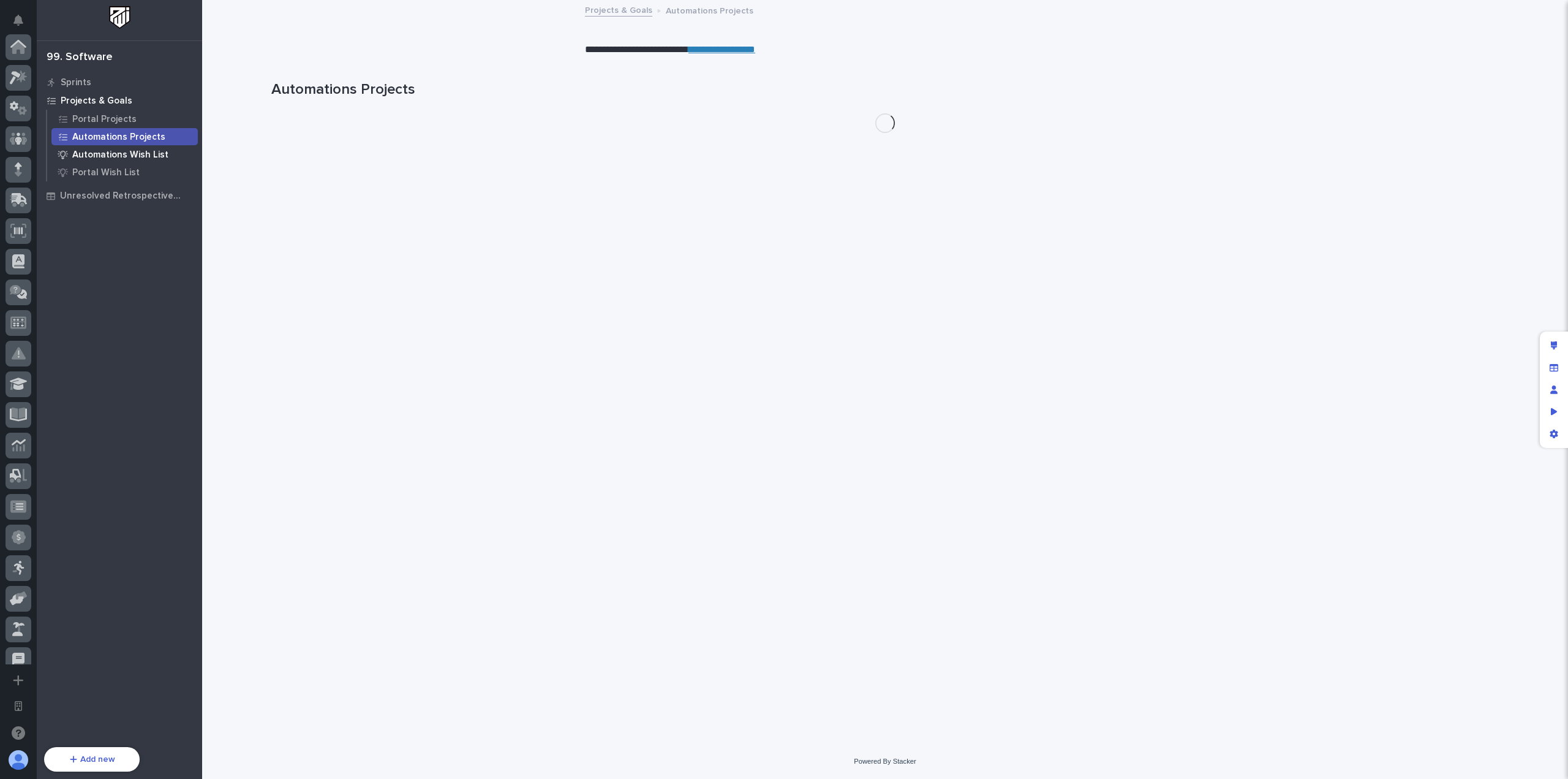
scroll to position [442, 0]
click at [148, 147] on div "Automations Wish List" at bounding box center [124, 154] width 146 height 17
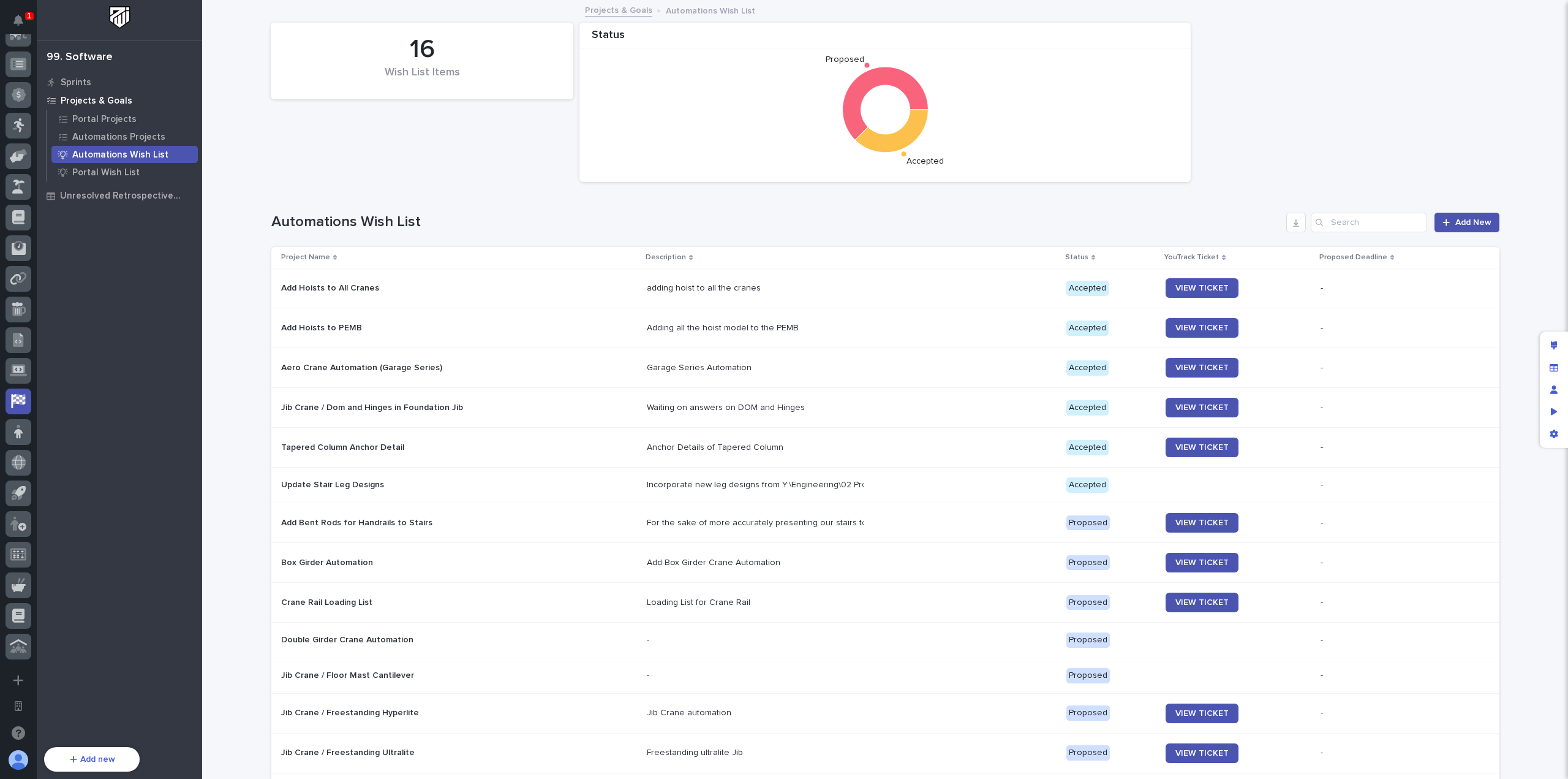
click at [858, 225] on h1 "Automations Wish List" at bounding box center [776, 222] width 1010 height 18
click at [15, 49] on icon at bounding box center [18, 47] width 12 height 12
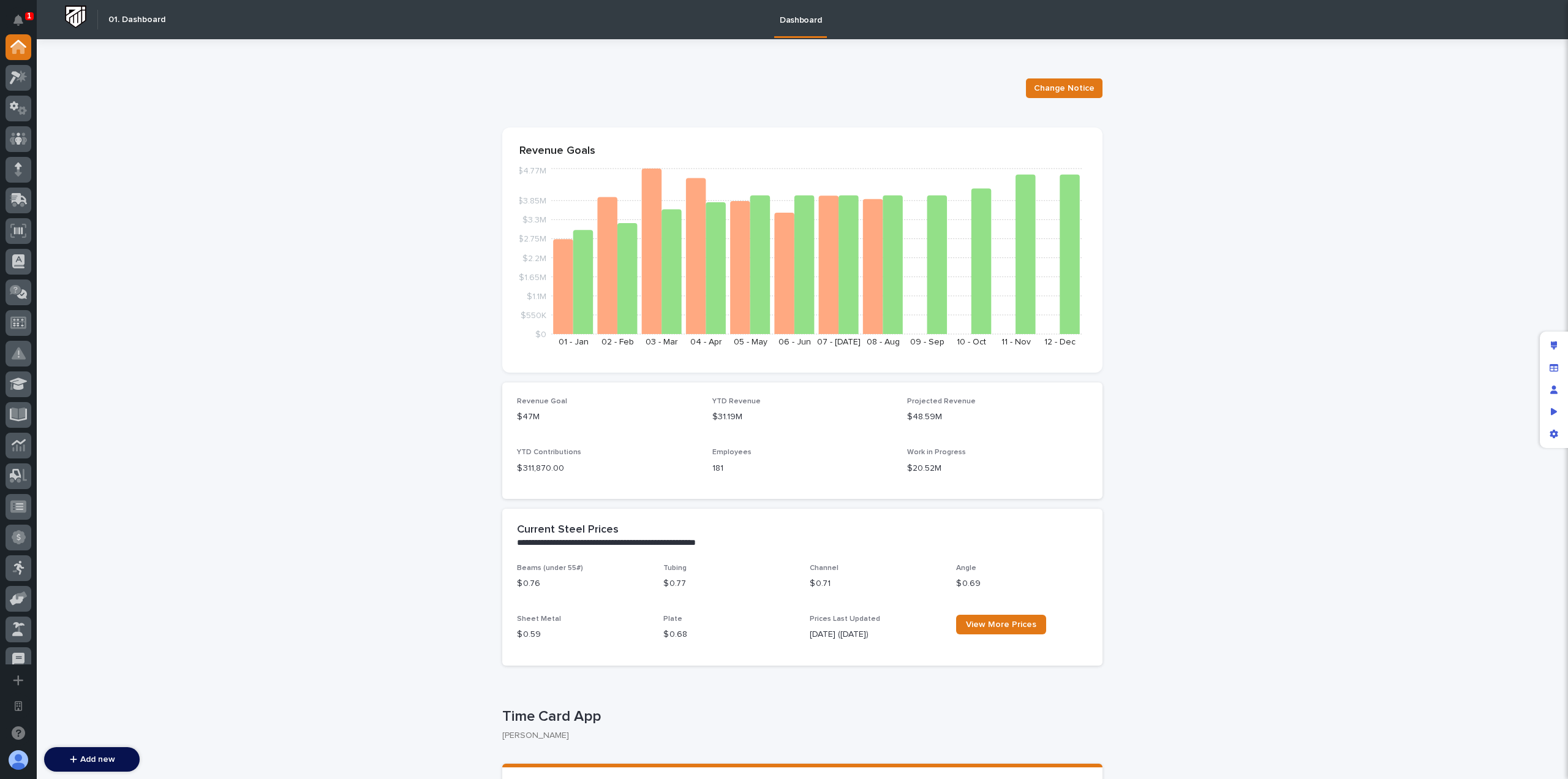
click at [20, 714] on button "Open workspace settings" at bounding box center [19, 706] width 26 height 26
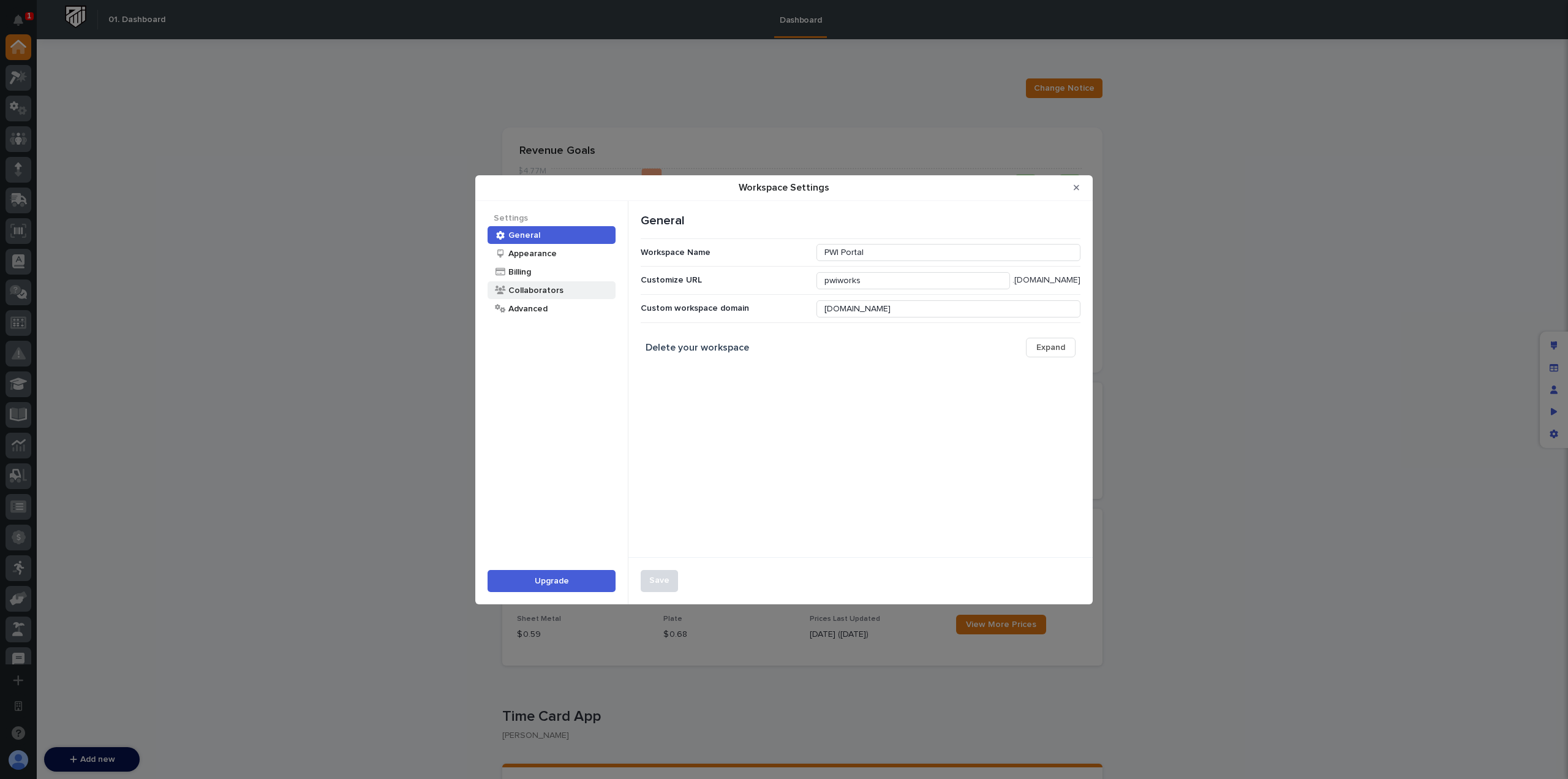
click at [559, 289] on div "Collaborators" at bounding box center [535, 290] width 56 height 11
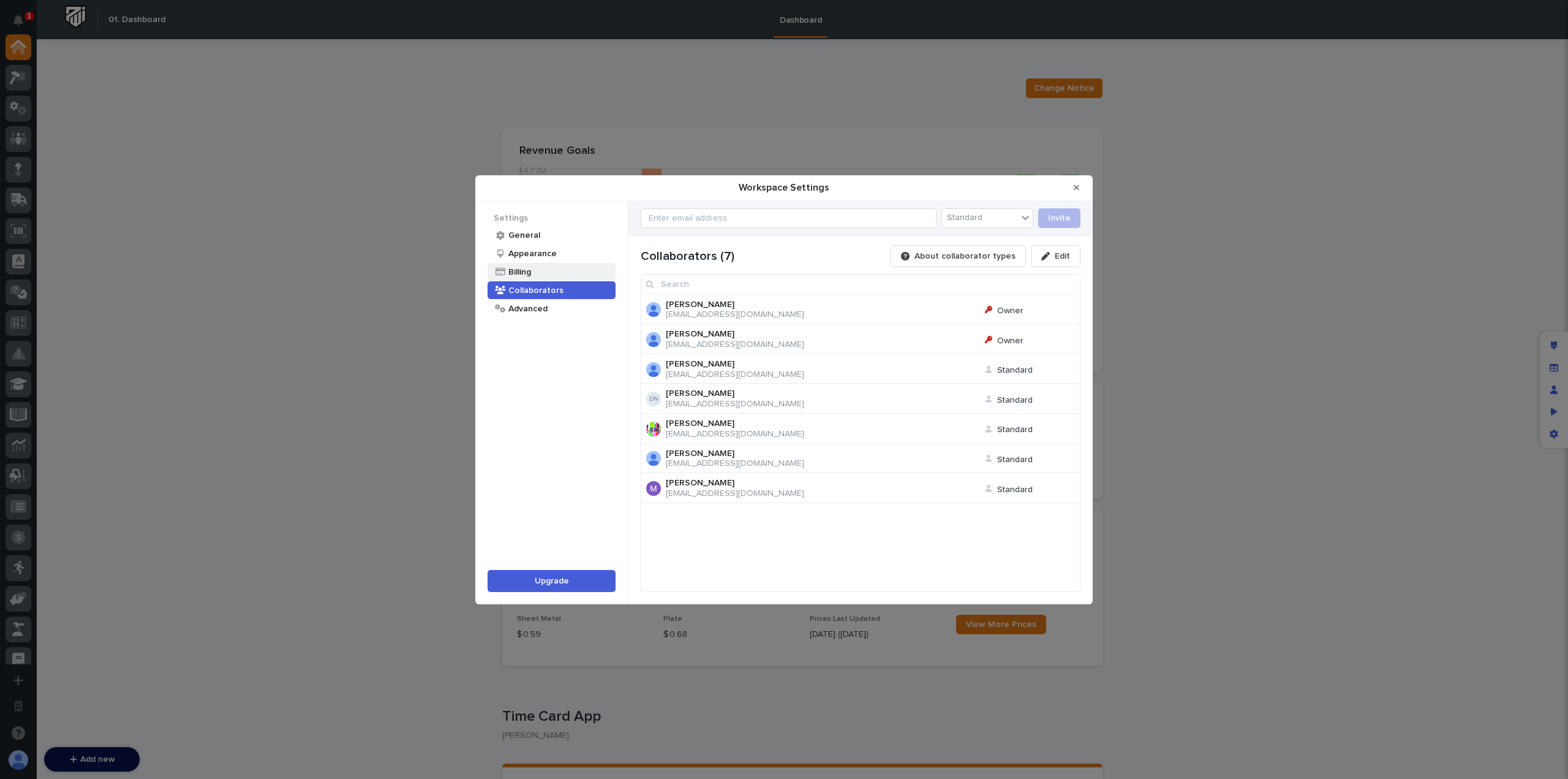
click at [570, 270] on div "Billing" at bounding box center [551, 272] width 128 height 18
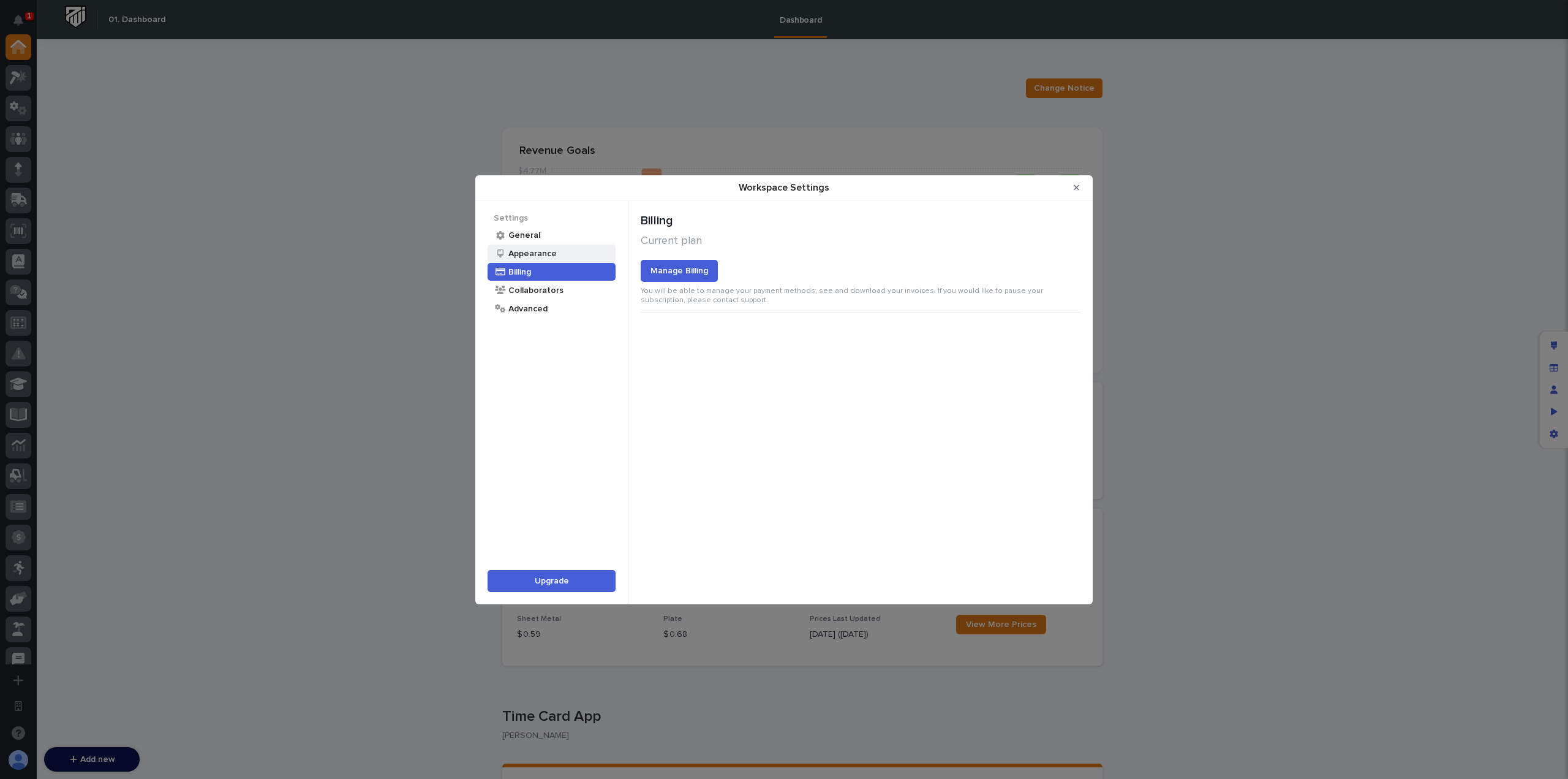
click at [570, 257] on div "Appearance" at bounding box center [551, 254] width 128 height 18
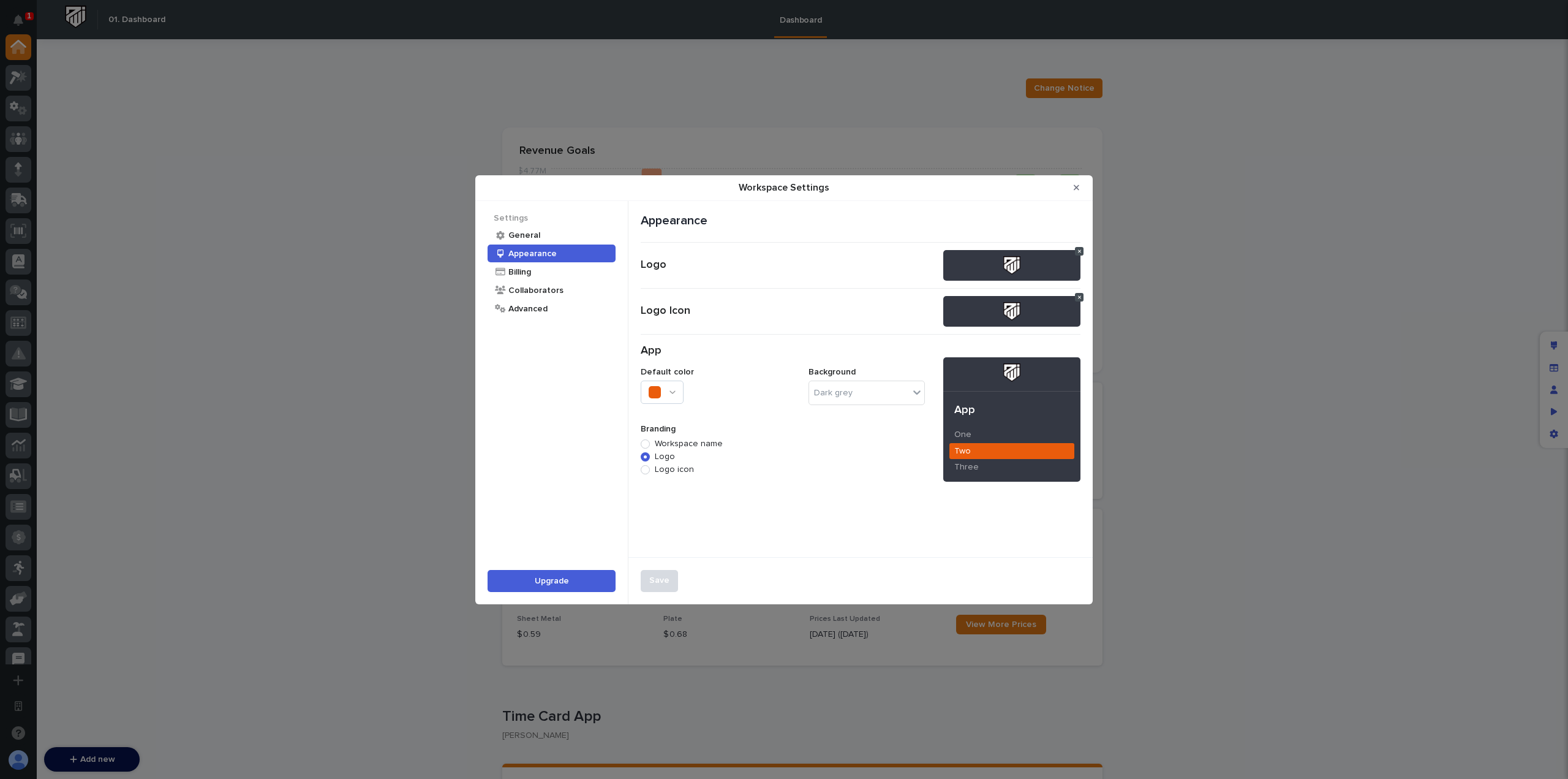
drag, startPoint x: 734, startPoint y: 20, endPoint x: 728, endPoint y: 26, distance: 8.5
click at [728, 26] on div "Workspace Settings Settings General Appearance Billing Collaborators Advanced U…" at bounding box center [784, 390] width 1568 height 779
click at [397, 218] on div "Workspace Settings Settings General Appearance Billing Collaborators Advanced U…" at bounding box center [784, 390] width 1568 height 779
click at [1082, 185] on button "Close Modal" at bounding box center [1076, 187] width 20 height 20
